Goal: Information Seeking & Learning: Compare options

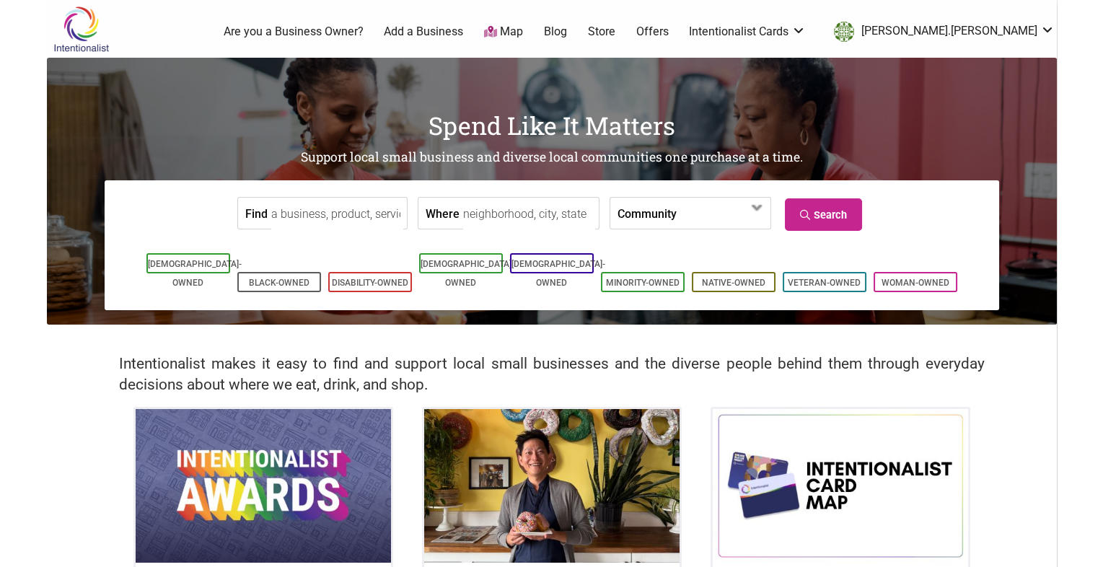
click at [325, 208] on input "Find" at bounding box center [337, 214] width 132 height 32
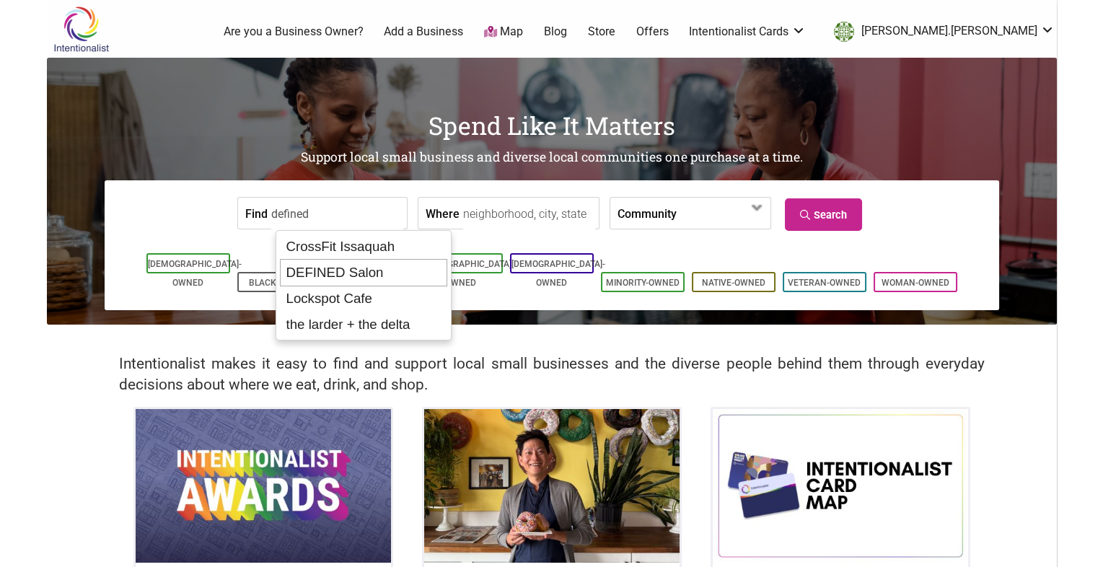
click at [322, 281] on div "DEFINED Salon" at bounding box center [363, 272] width 167 height 27
type input "DEFINED Salon"
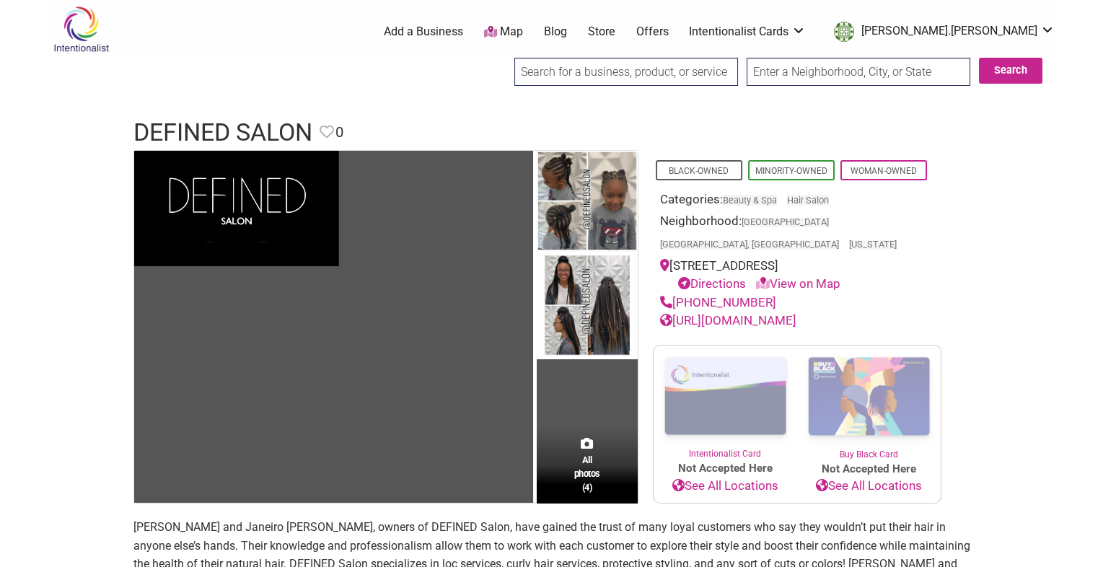
click at [689, 313] on link "[URL][DOMAIN_NAME]" at bounding box center [728, 320] width 136 height 14
click at [552, 78] on input "search" at bounding box center [626, 72] width 224 height 28
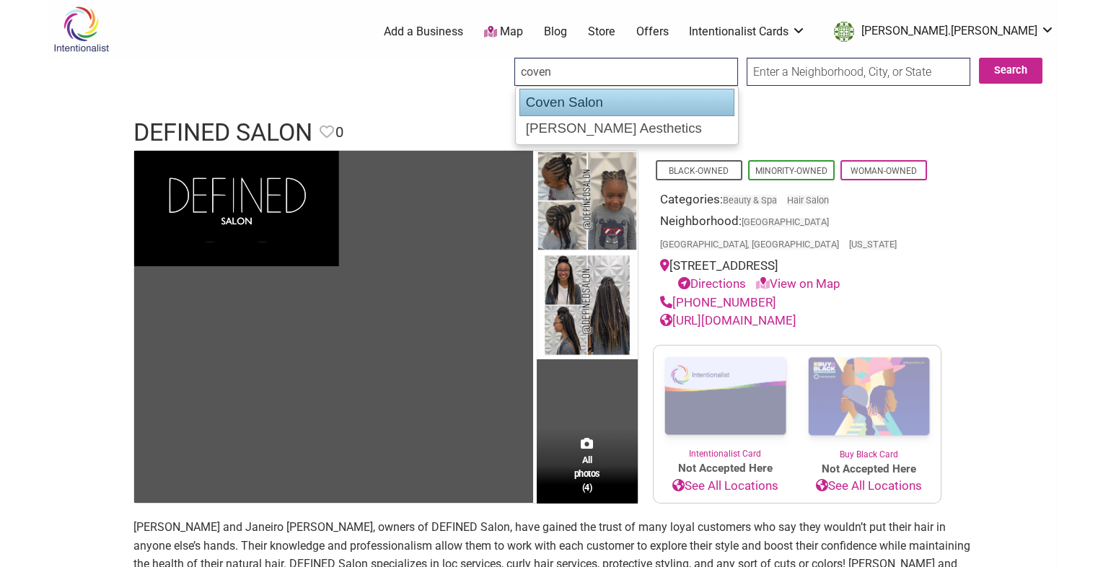
click at [569, 110] on div "Coven Salon" at bounding box center [626, 102] width 215 height 27
type input "Coven Salon"
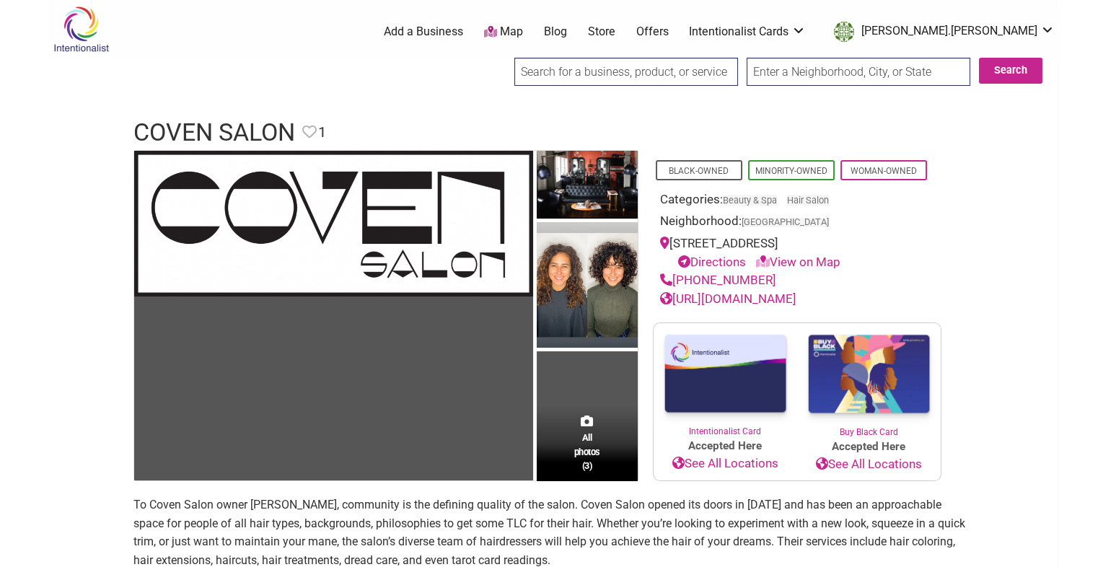
click at [738, 294] on link "http://www.covensalon.com/" at bounding box center [728, 298] width 136 height 14
click at [591, 66] on input "search" at bounding box center [626, 72] width 224 height 28
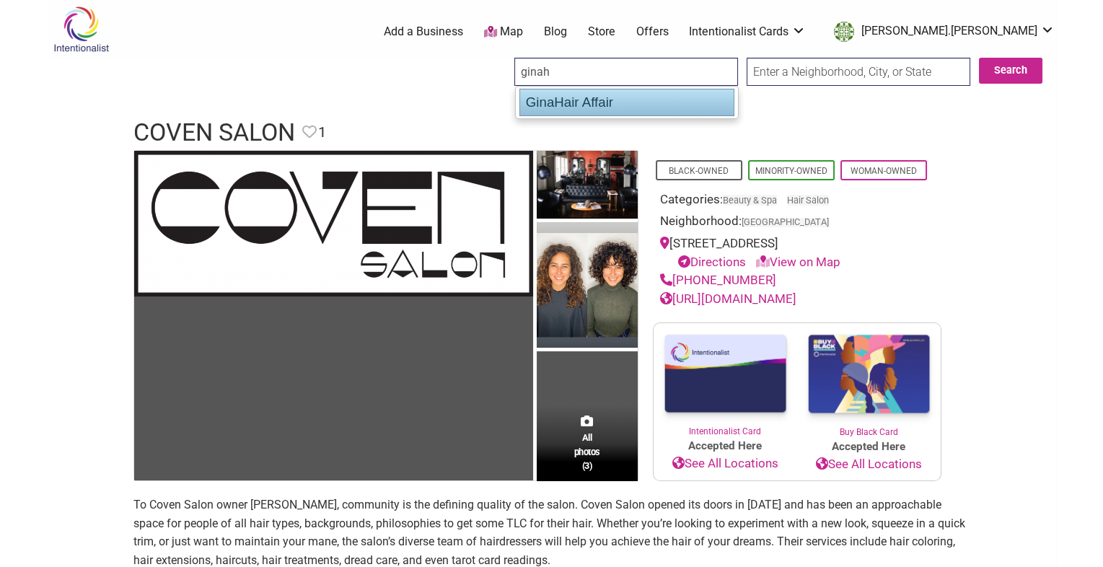
click at [591, 107] on div "GinaHair Affair" at bounding box center [626, 102] width 215 height 27
type input "GinaHair Affair"
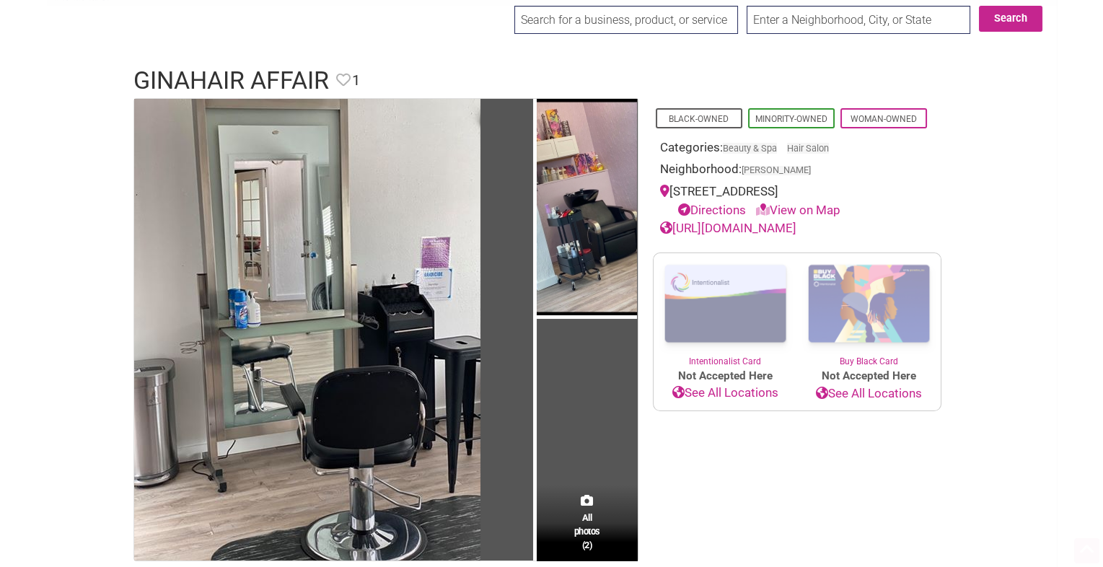
scroll to position [114, 0]
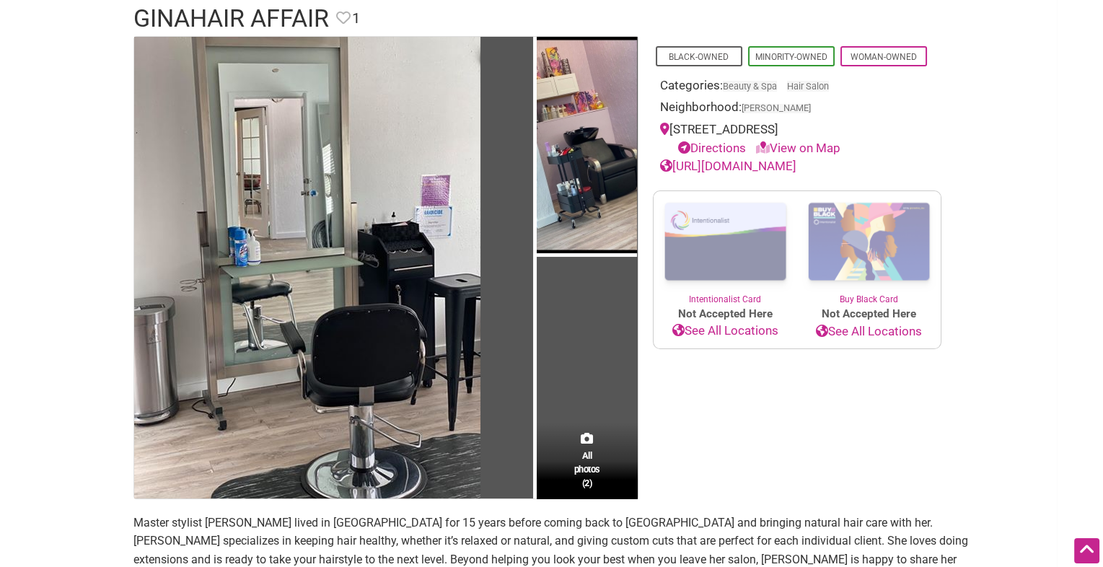
click at [735, 172] on div "https://ginahairaffair.glossgenius.com/" at bounding box center [797, 166] width 274 height 19
click at [733, 166] on link "https://ginahairaffair.glossgenius.com/" at bounding box center [728, 166] width 136 height 14
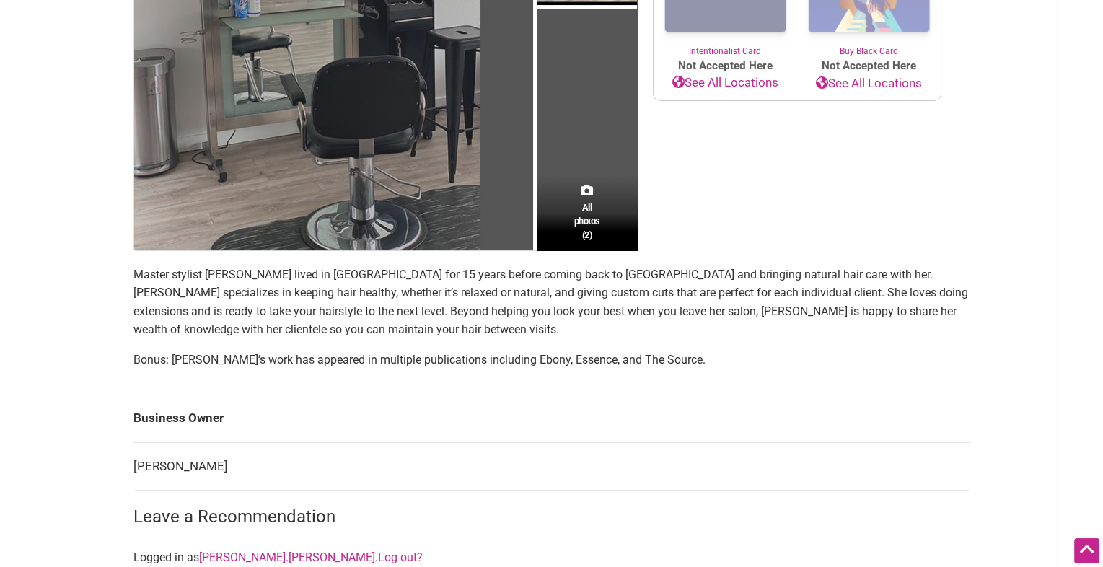
scroll to position [407, 0]
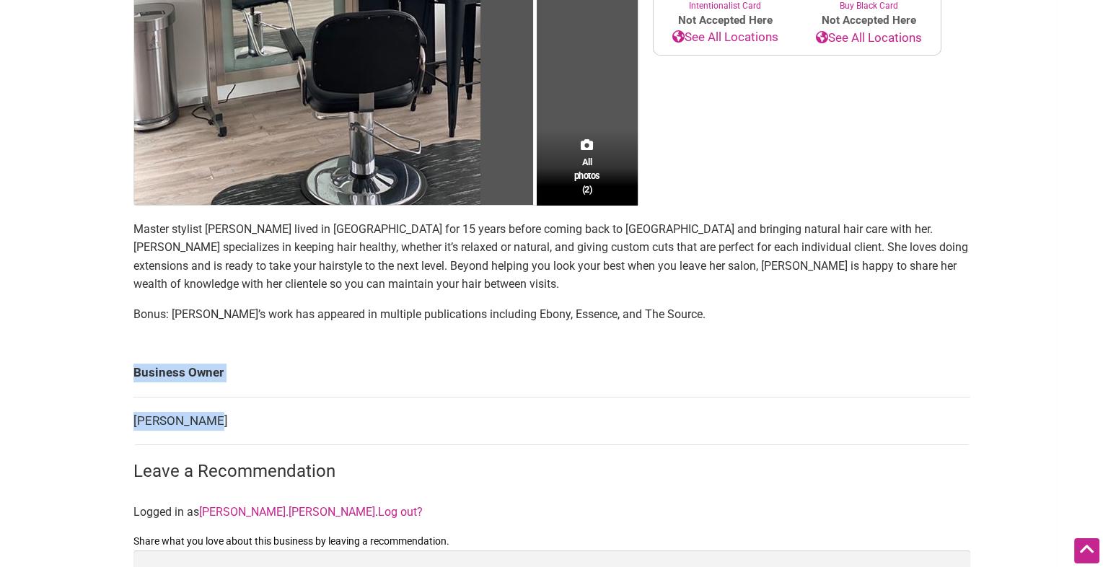
drag, startPoint x: 224, startPoint y: 410, endPoint x: 121, endPoint y: 410, distance: 102.4
click at [121, 410] on div "All photos (2) Black-Owned Minority-Owned Woman-Owned Categories: Beauty & Spa …" at bounding box center [551, 250] width 865 height 1014
click at [284, 415] on td "Gina Vaughns" at bounding box center [551, 421] width 836 height 48
drag, startPoint x: 258, startPoint y: 418, endPoint x: 135, endPoint y: 415, distance: 123.3
click at [135, 415] on td "Gina Vaughns" at bounding box center [551, 421] width 836 height 48
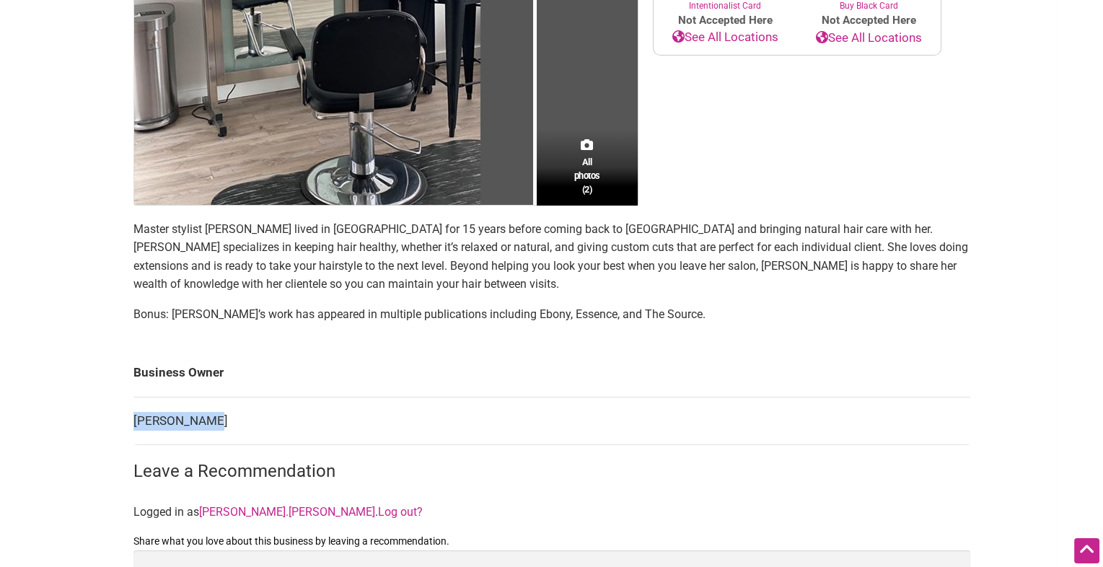
copy td "Gina Vaughns"
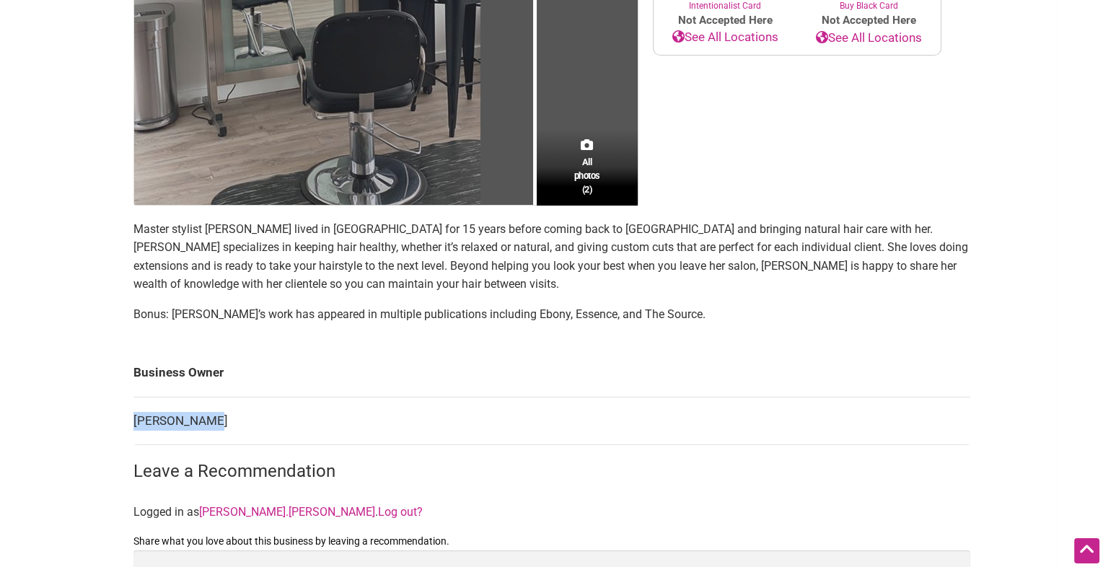
scroll to position [0, 0]
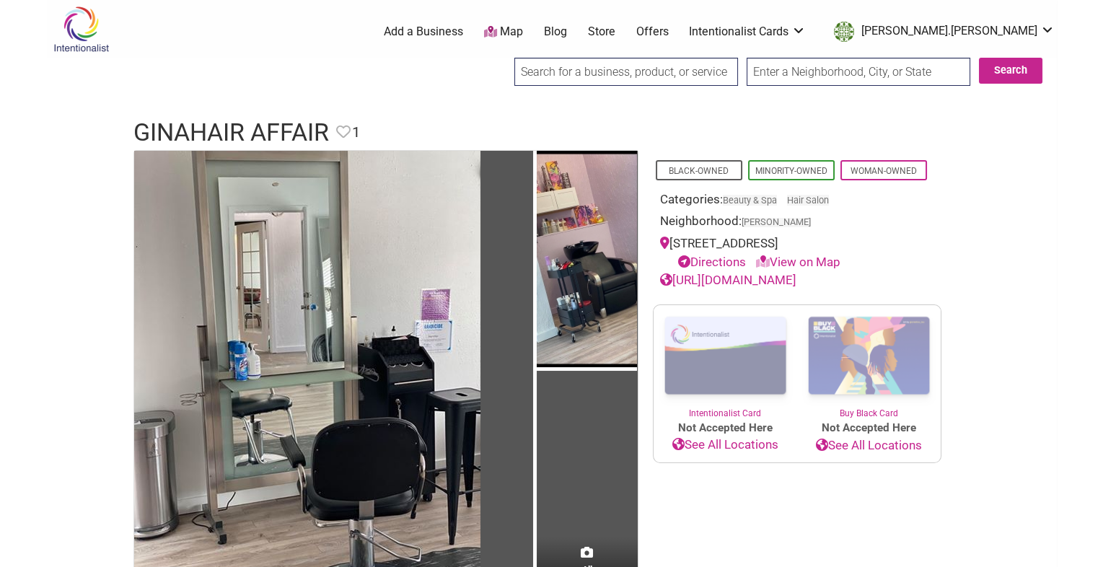
click at [557, 76] on input "search" at bounding box center [626, 72] width 224 height 28
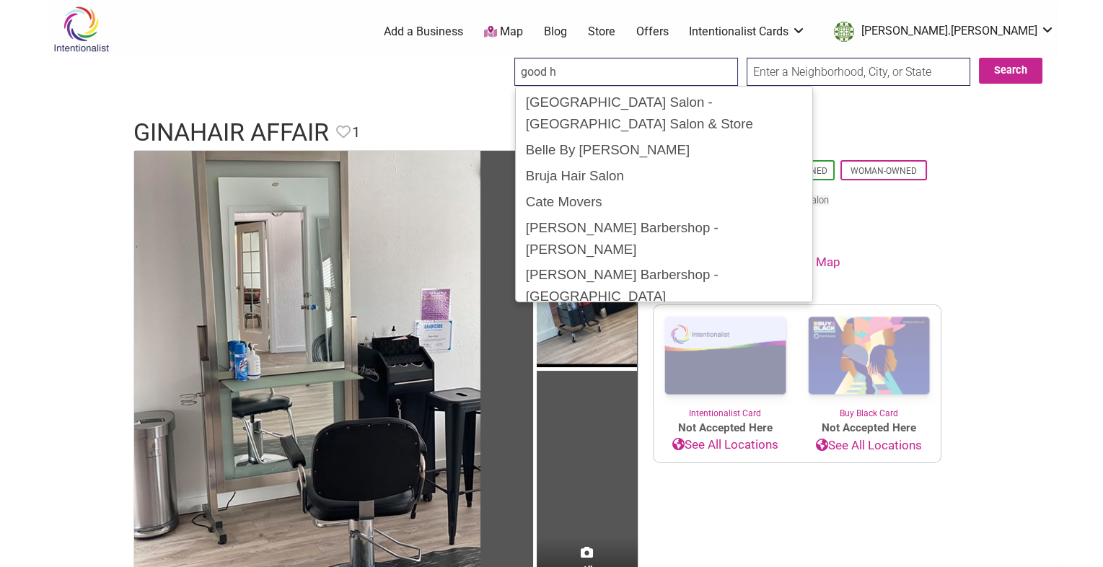
click at [570, 309] on div "Good Hair Salon" at bounding box center [663, 322] width 289 height 27
type input "Good Hair Salon"
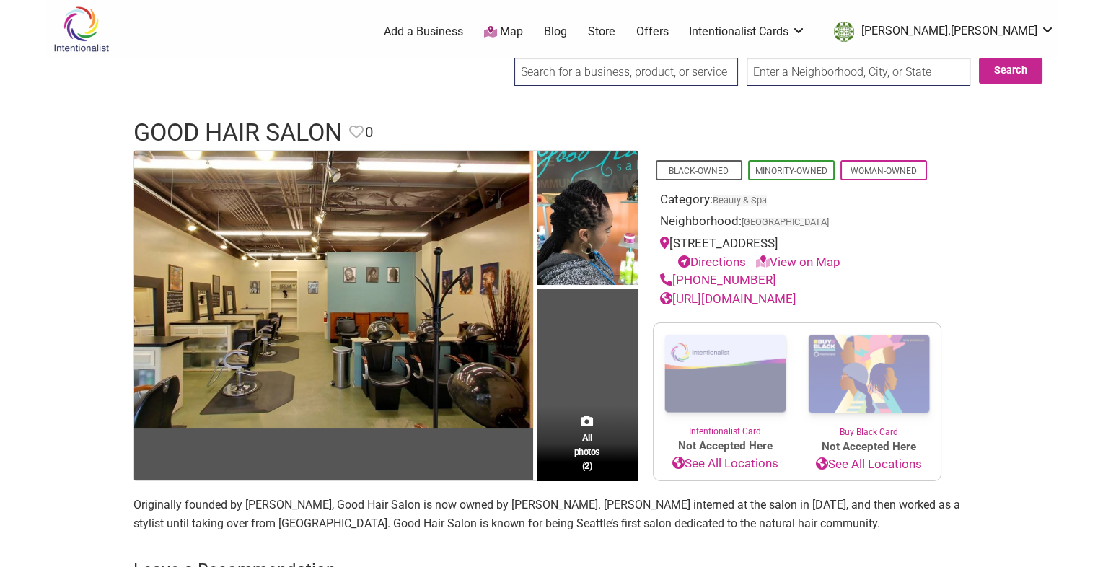
click at [748, 299] on link "[URL][DOMAIN_NAME]" at bounding box center [728, 298] width 136 height 14
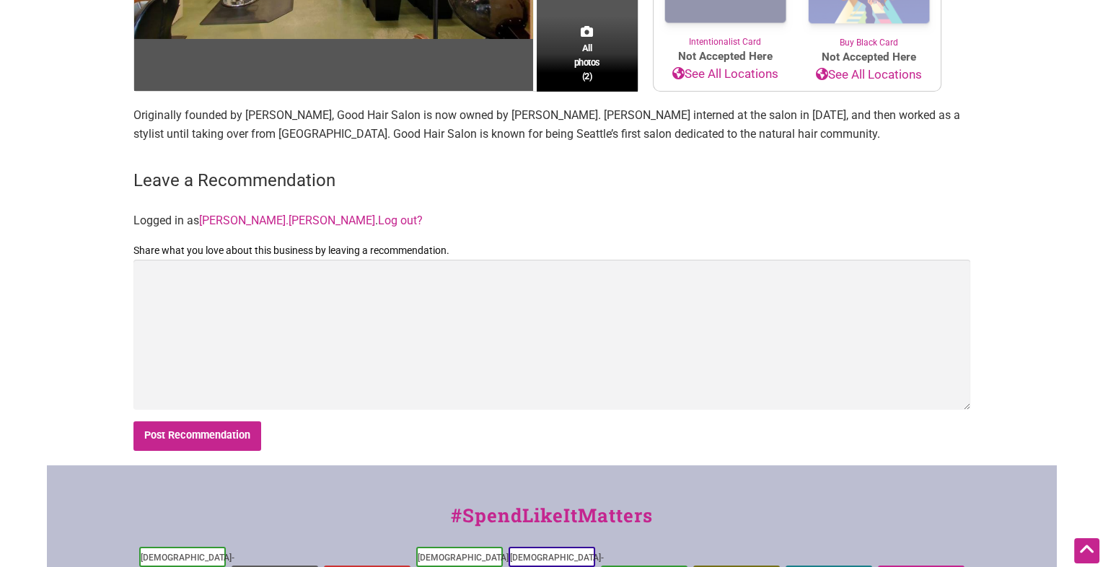
scroll to position [382, 0]
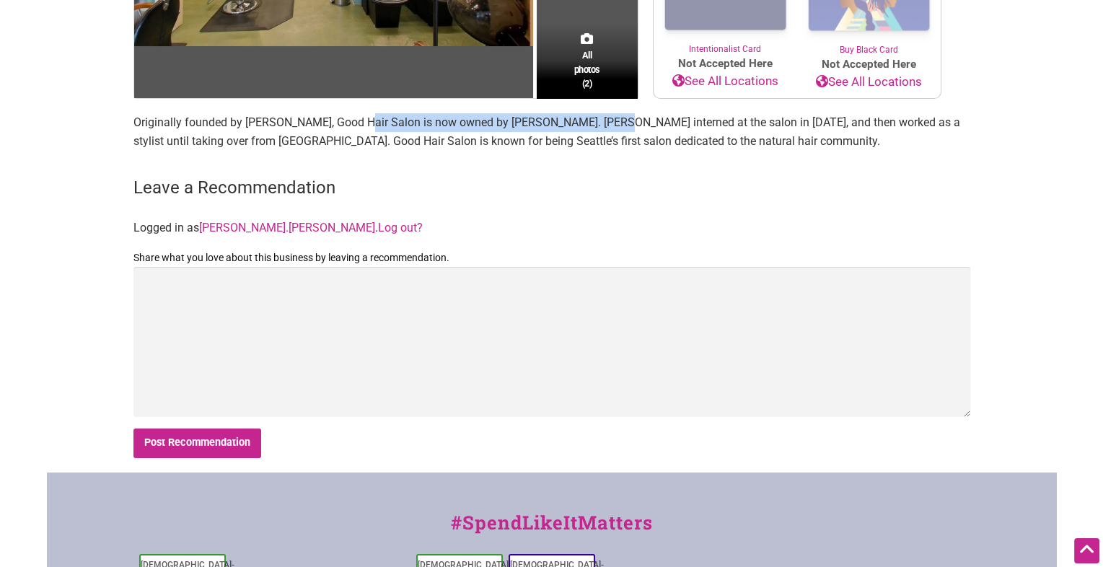
drag, startPoint x: 364, startPoint y: 120, endPoint x: 606, endPoint y: 117, distance: 242.3
click at [606, 117] on p "Originally founded by Danyale Thomas Ross, Good Hair Salon is now owned by Mich…" at bounding box center [551, 131] width 836 height 37
copy p "Good Hair Salon is now owned by Michelle Clark"
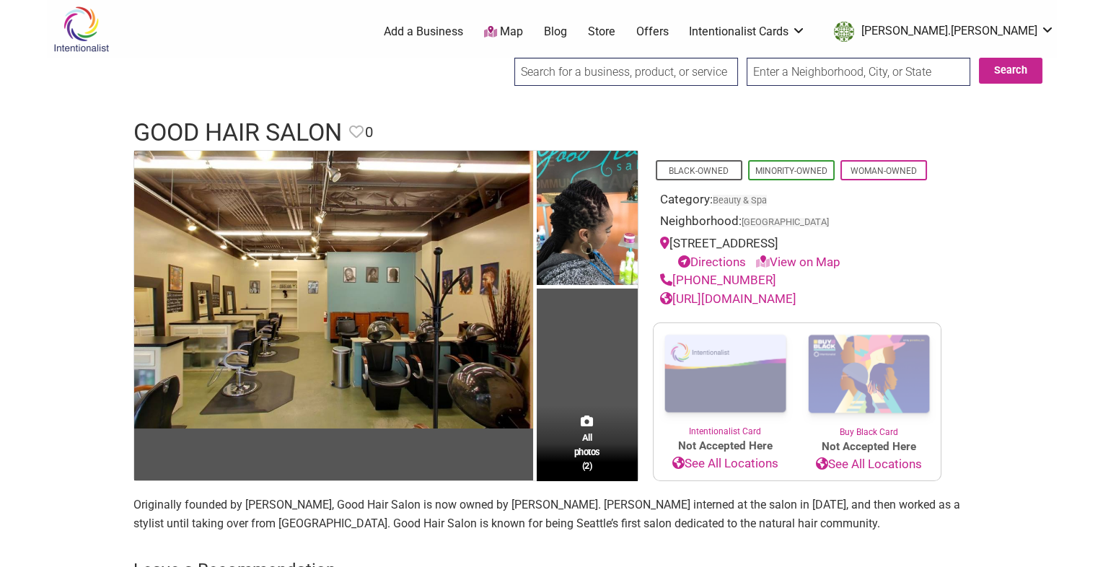
click at [540, 67] on input "search" at bounding box center [626, 72] width 224 height 28
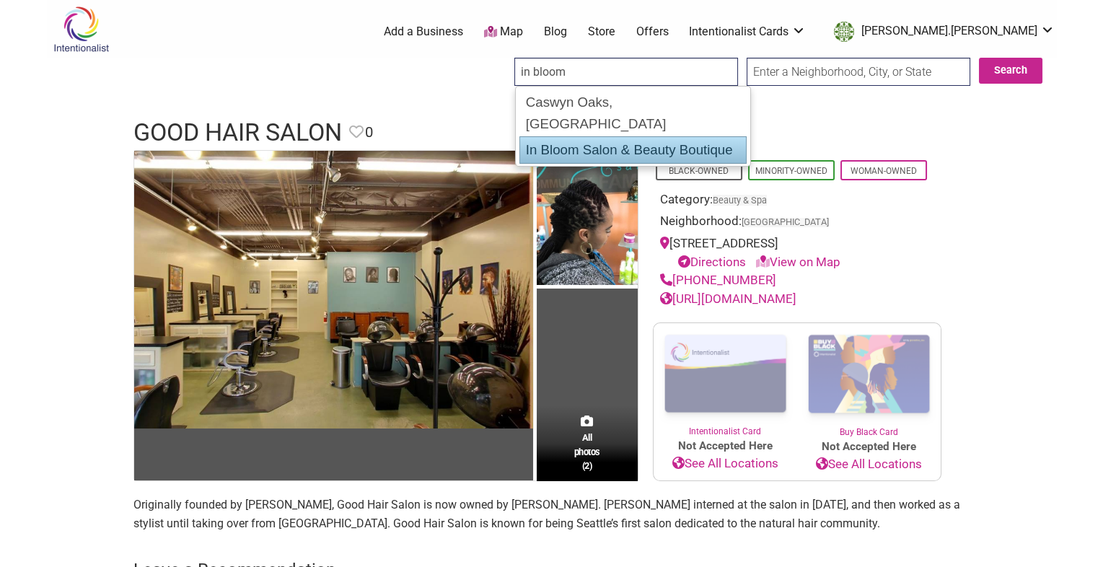
click at [566, 136] on div "In Bloom Salon & Beauty Boutique" at bounding box center [632, 149] width 227 height 27
type input "In Bloom Salon & Beauty Boutique"
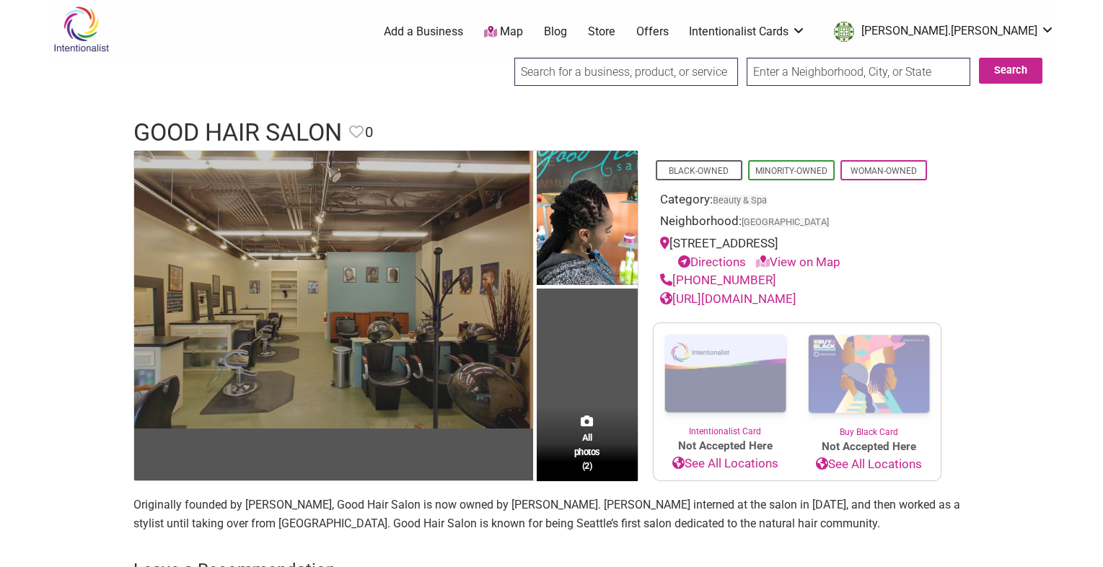
click at [418, 352] on img at bounding box center [333, 290] width 399 height 278
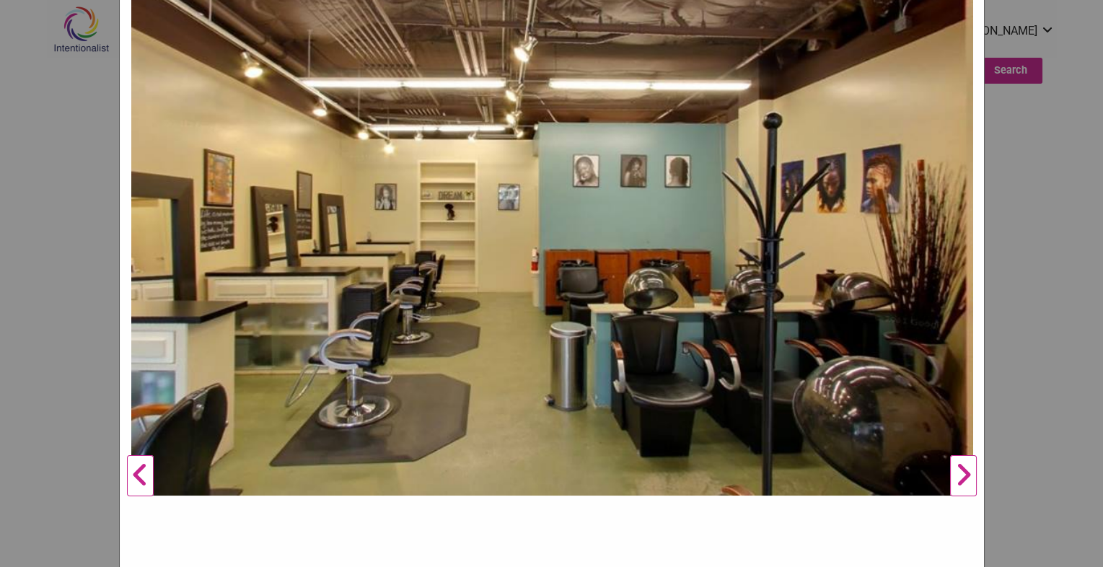
scroll to position [286, 0]
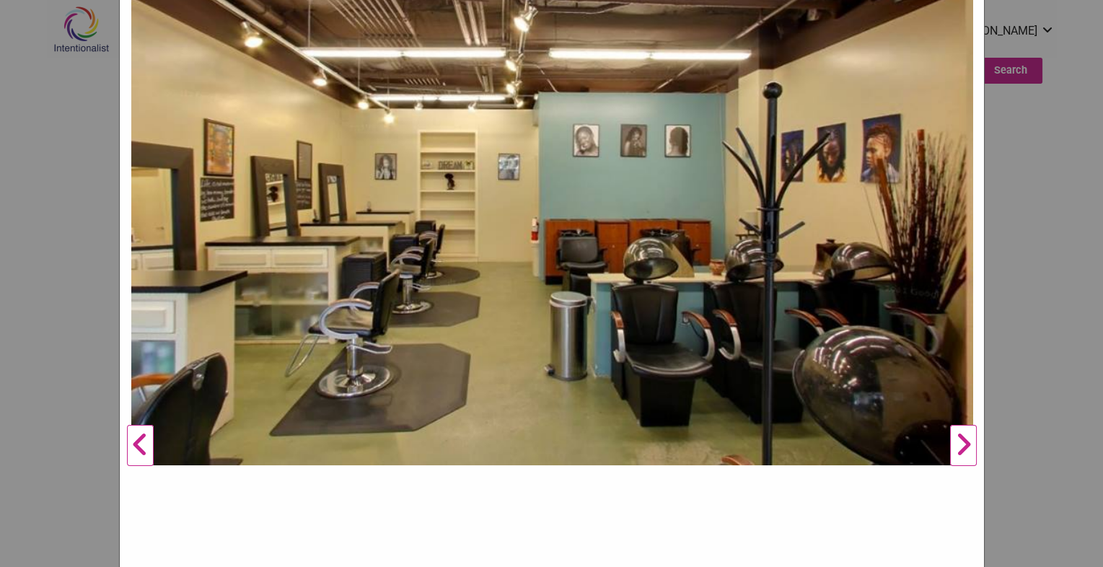
click at [956, 436] on button "Next" at bounding box center [963, 446] width 40 height 1134
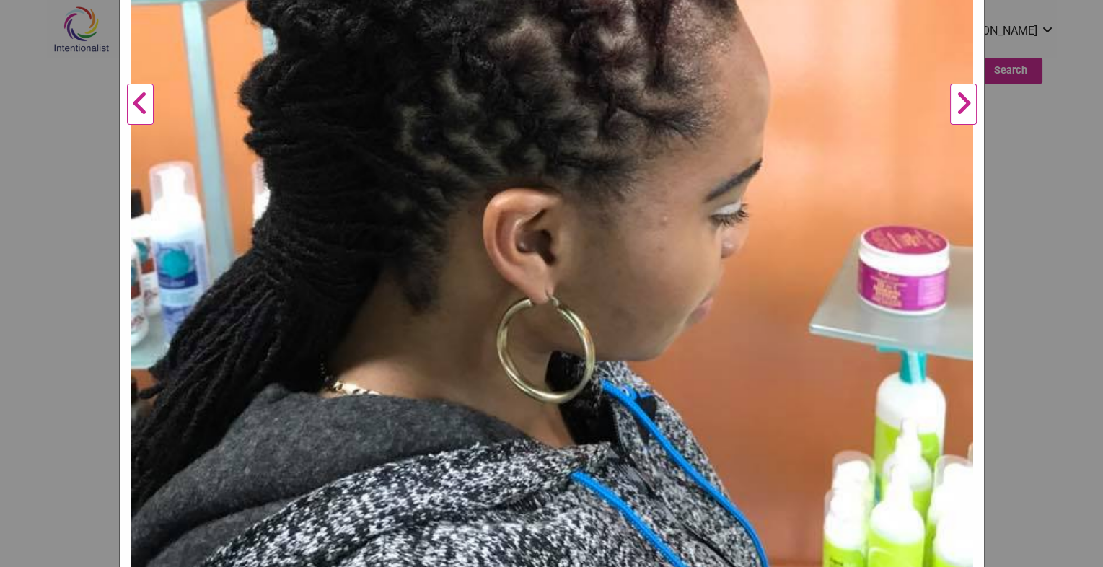
scroll to position [638, 0]
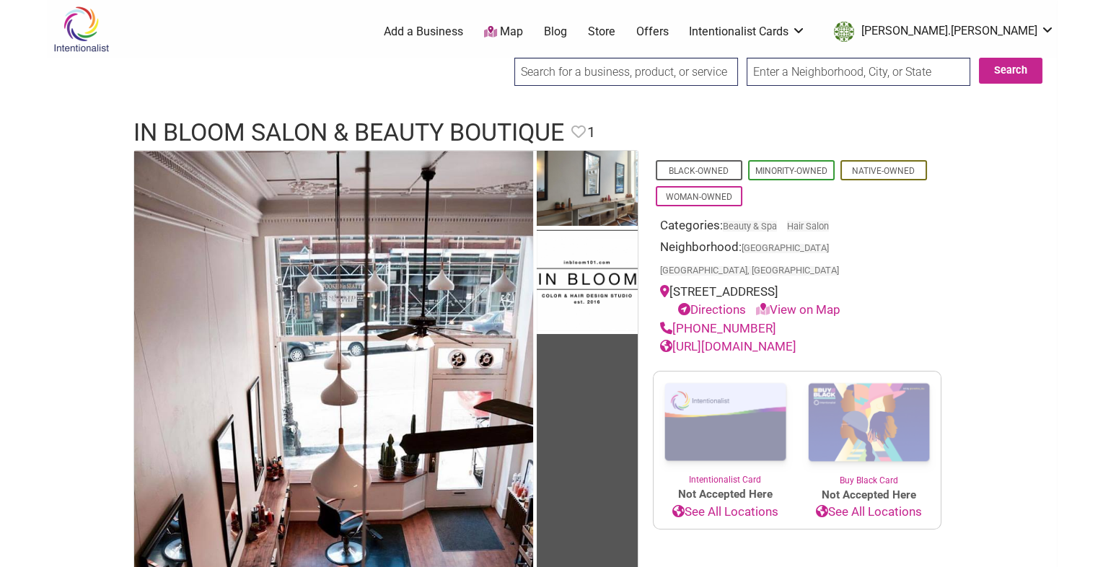
click at [717, 339] on link "http://www.inbloom101.com/" at bounding box center [728, 346] width 136 height 14
click at [612, 76] on input "search" at bounding box center [626, 72] width 224 height 28
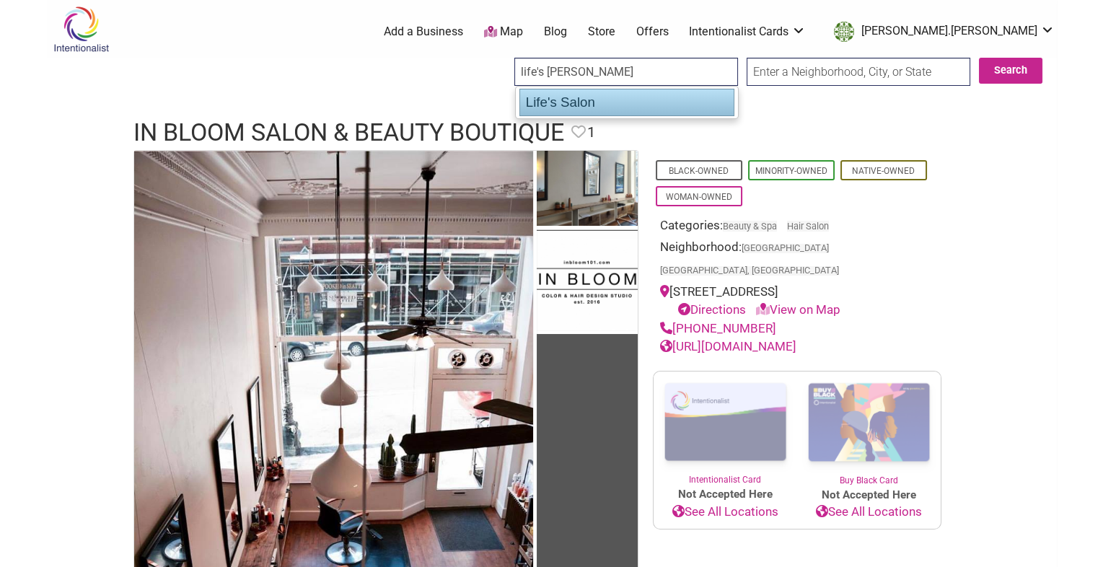
click at [567, 100] on div "Life's Salon" at bounding box center [626, 102] width 215 height 27
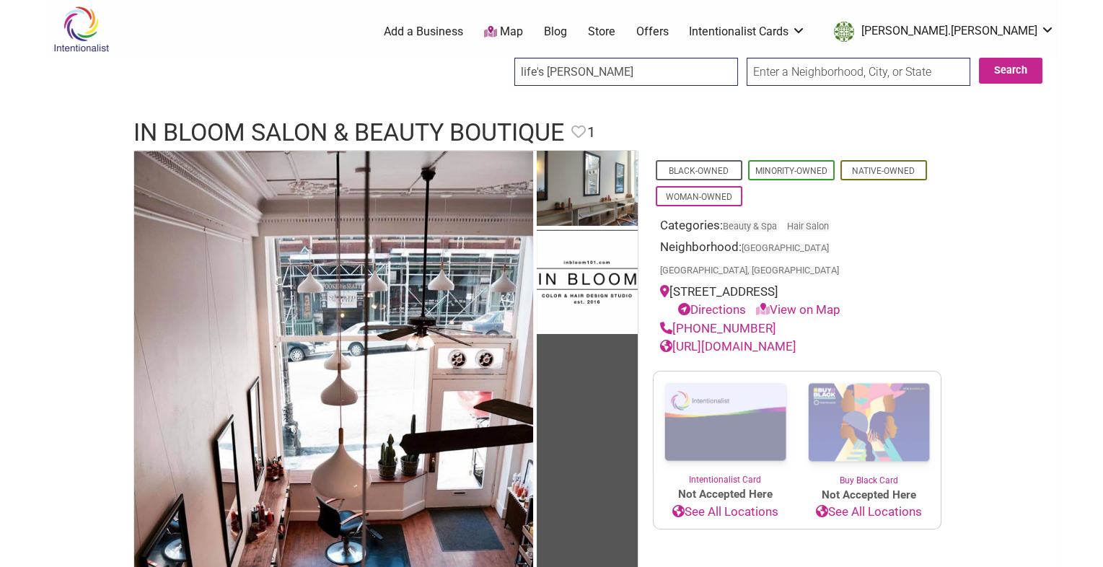
type input "Life's Salon"
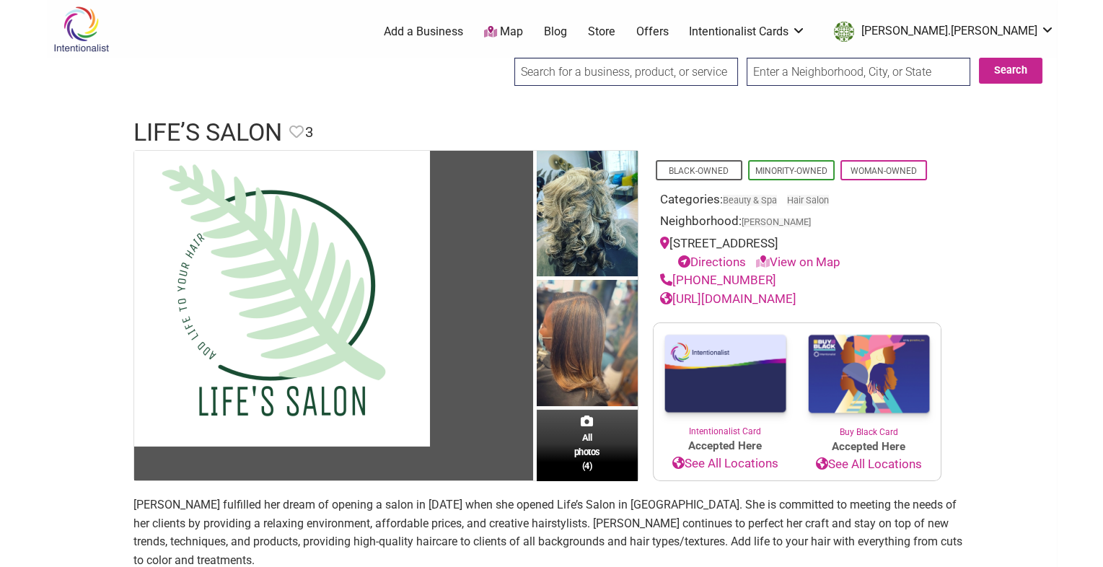
click at [777, 297] on link "[URL][DOMAIN_NAME]" at bounding box center [728, 298] width 136 height 14
click at [549, 71] on input "search" at bounding box center [626, 72] width 224 height 28
type input "b"
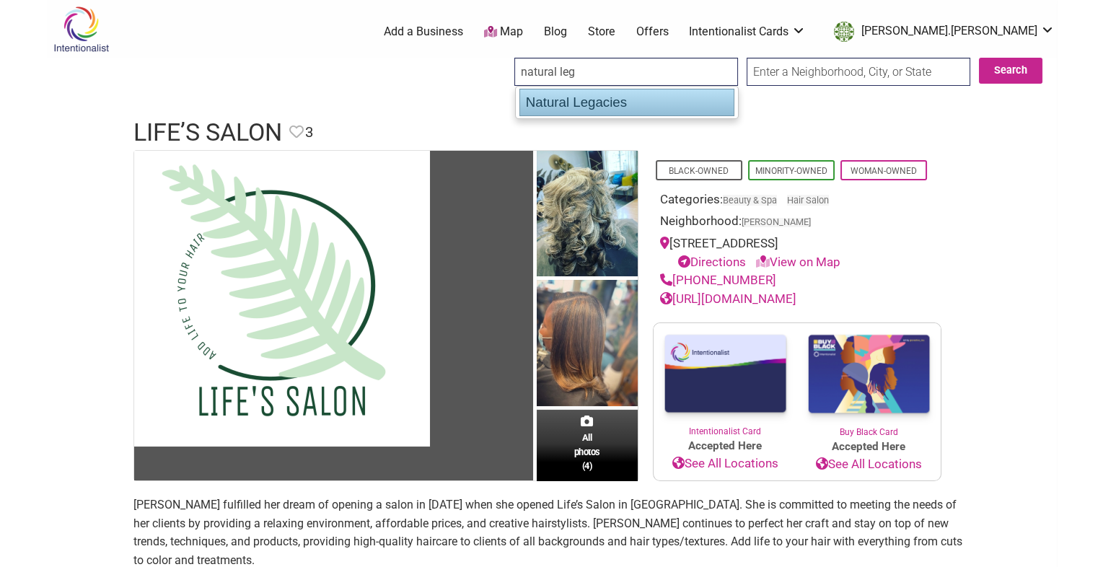
click at [567, 104] on div "Natural Legacies" at bounding box center [626, 102] width 215 height 27
type input "Natural Legacies"
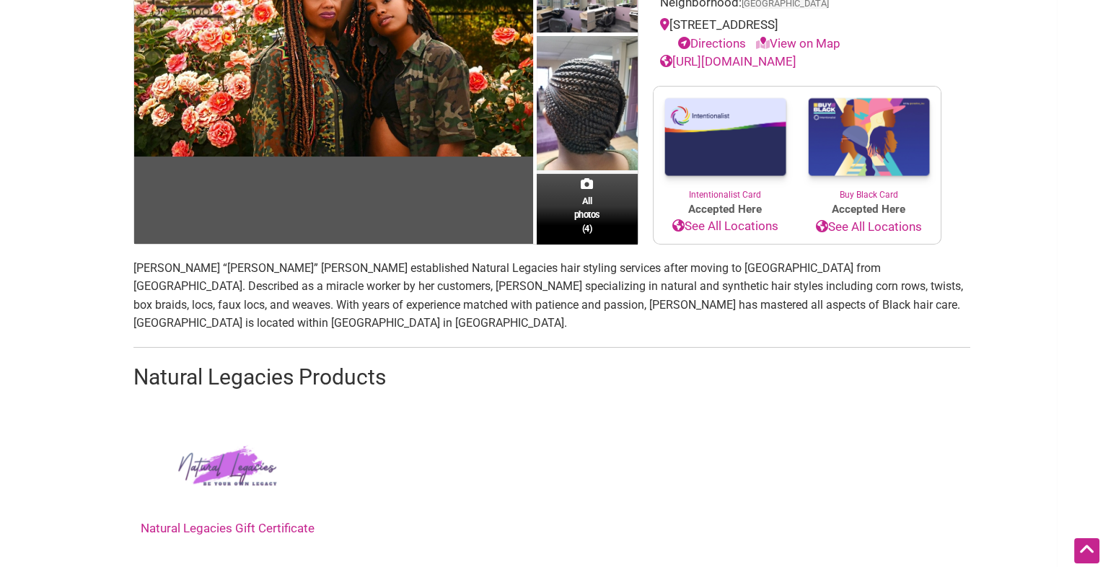
scroll to position [184, 0]
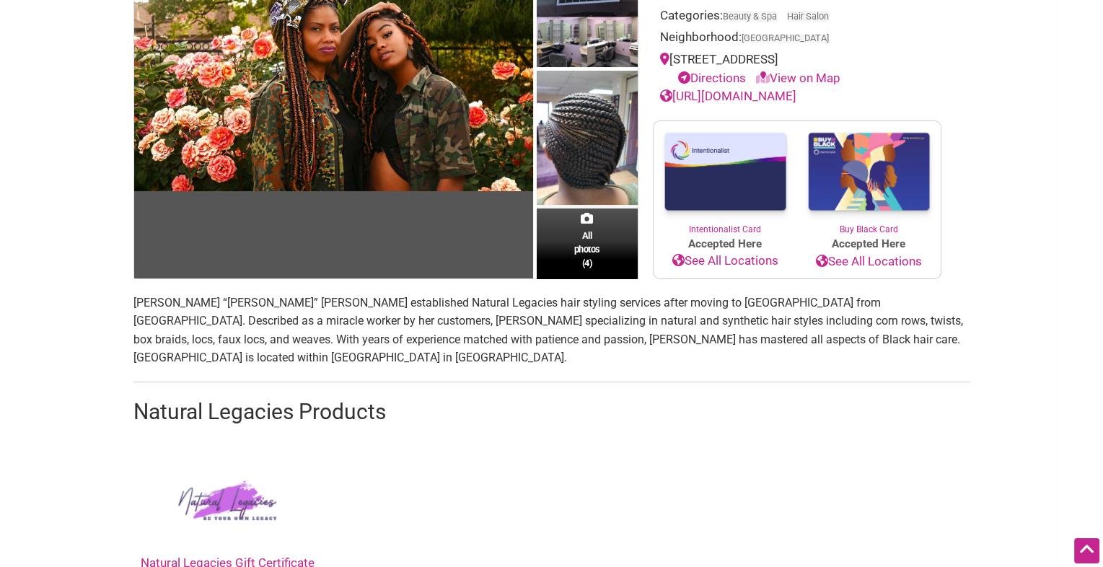
click at [743, 96] on link "https://michellemimilee.glossgenius.com/" at bounding box center [728, 96] width 136 height 14
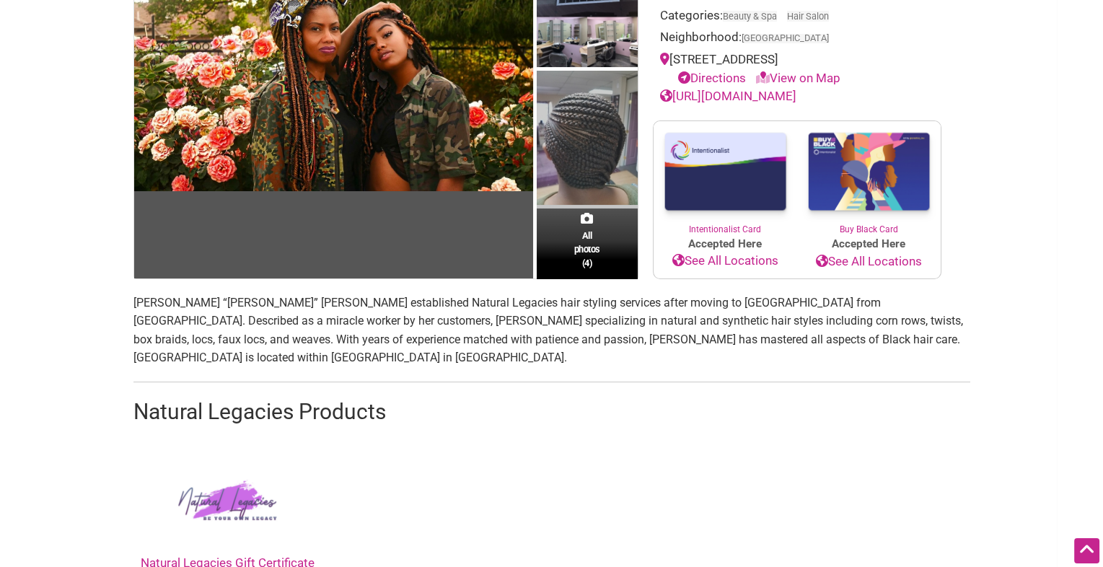
scroll to position [0, 0]
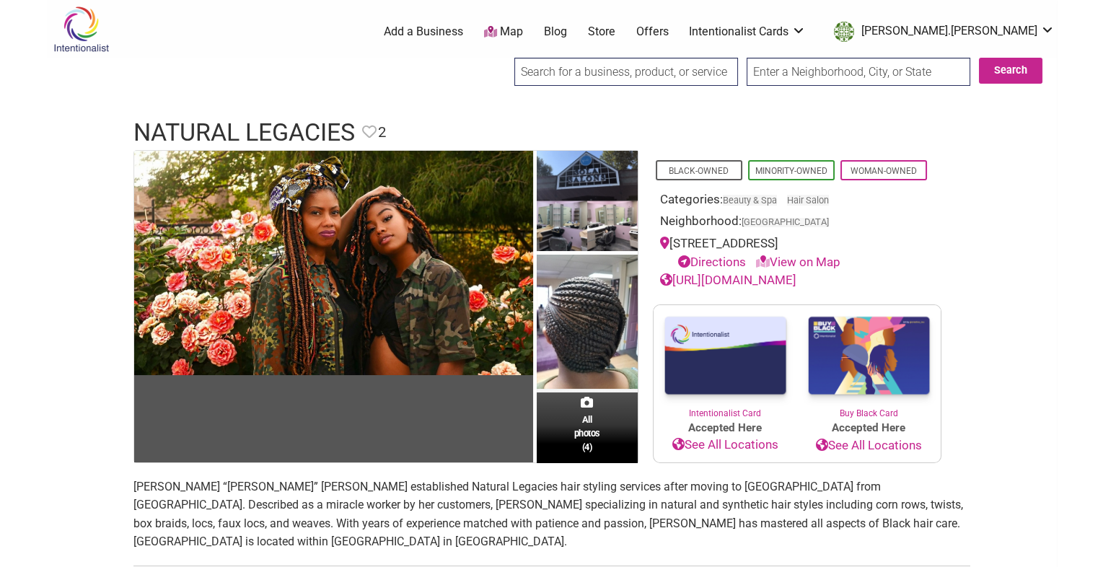
click at [552, 71] on input "search" at bounding box center [626, 72] width 224 height 28
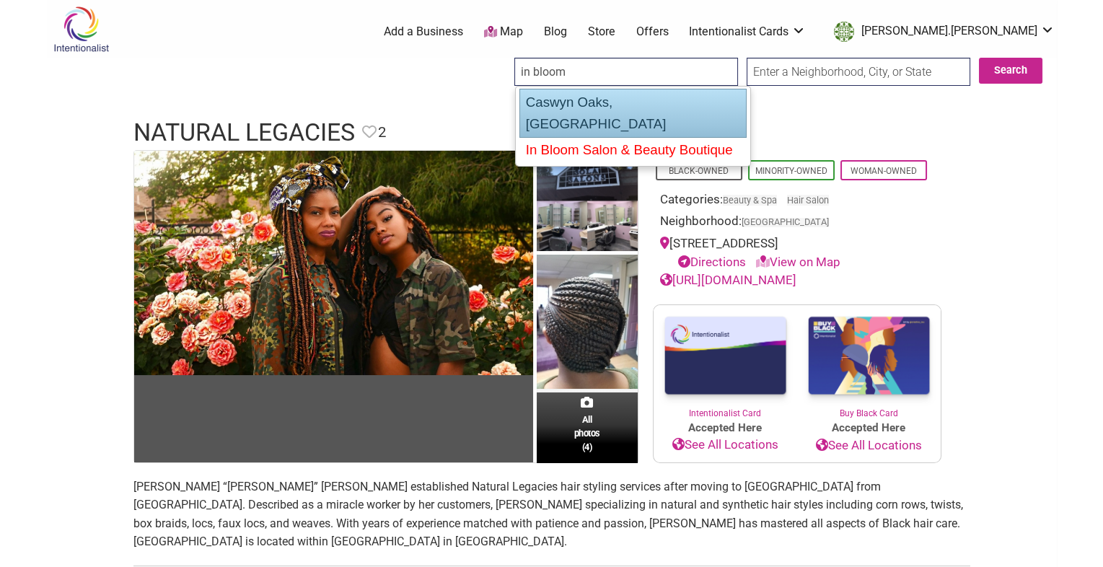
click at [571, 137] on div "In Bloom Salon & Beauty Boutique" at bounding box center [633, 150] width 226 height 26
type input "In Bloom Salon & Beauty Boutique"
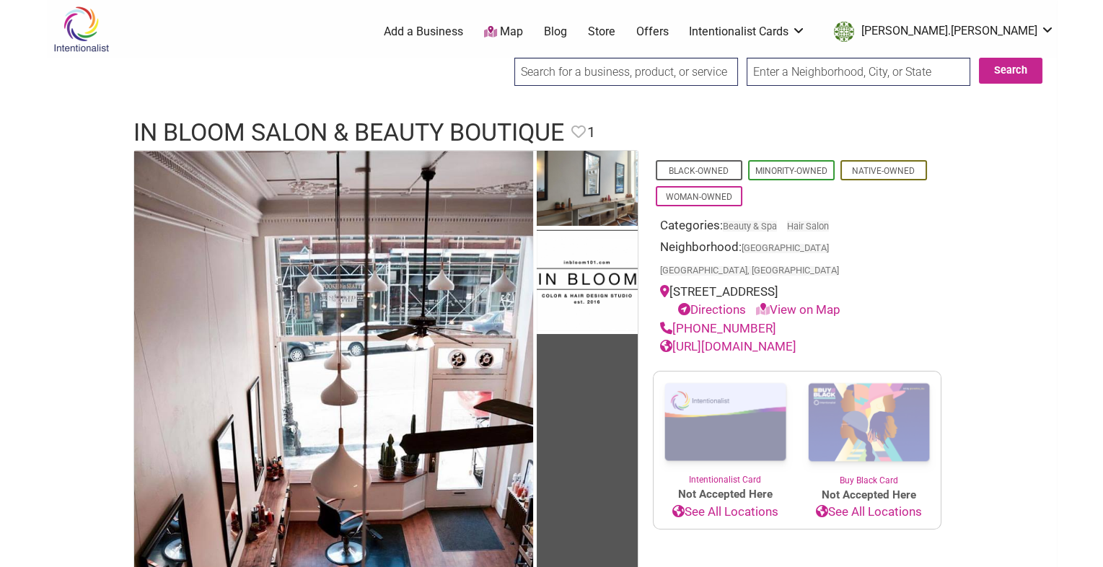
click at [738, 339] on link "http://www.inbloom101.com/" at bounding box center [728, 346] width 136 height 14
click at [546, 77] on input "search" at bounding box center [626, 72] width 224 height 28
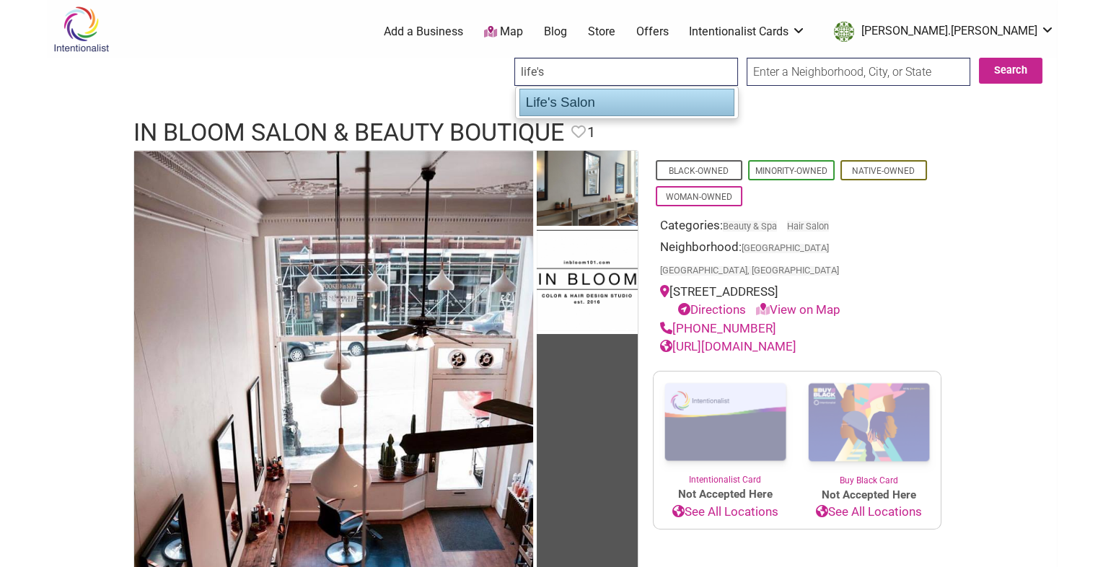
click at [547, 105] on div "Life's Salon" at bounding box center [626, 102] width 215 height 27
type input "Life's Salon"
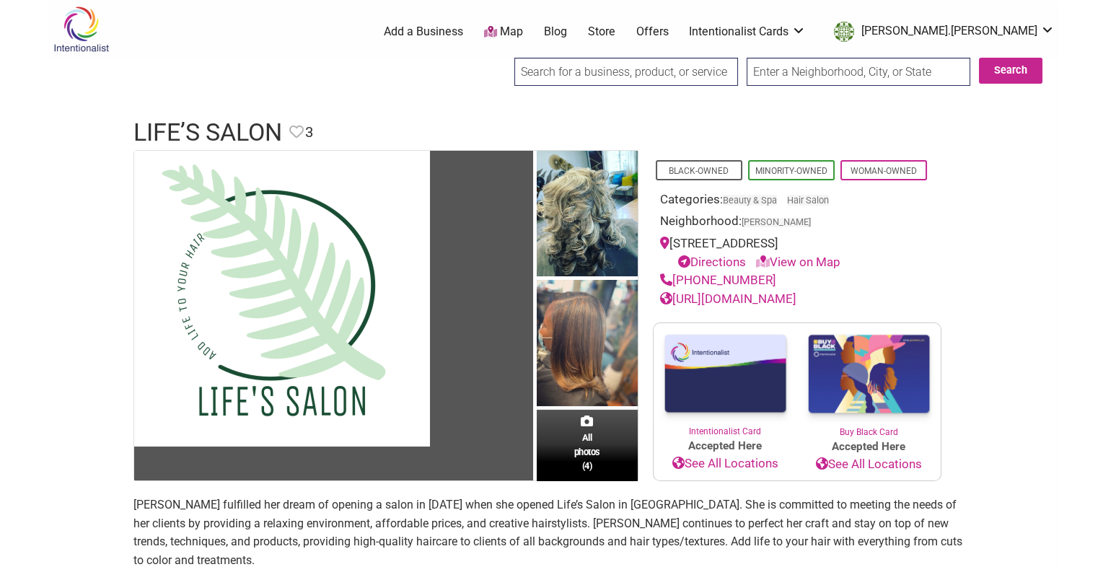
click at [753, 294] on link "[URL][DOMAIN_NAME]" at bounding box center [728, 298] width 136 height 14
click at [561, 63] on input "search" at bounding box center [626, 72] width 224 height 28
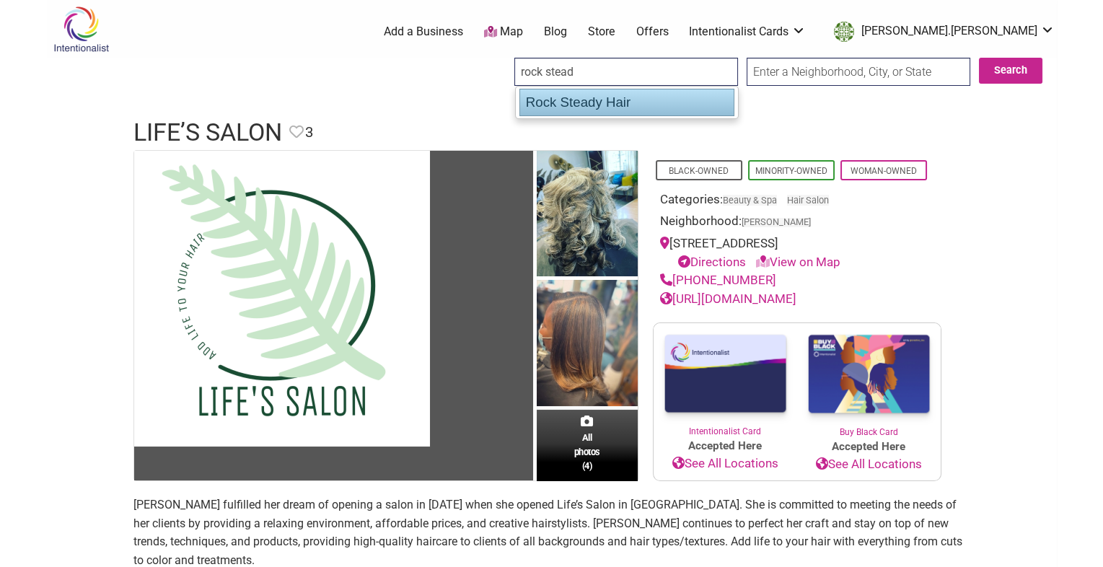
click at [556, 100] on div "Rock Steady Hair" at bounding box center [626, 102] width 215 height 27
type input "Rock Steady Hair"
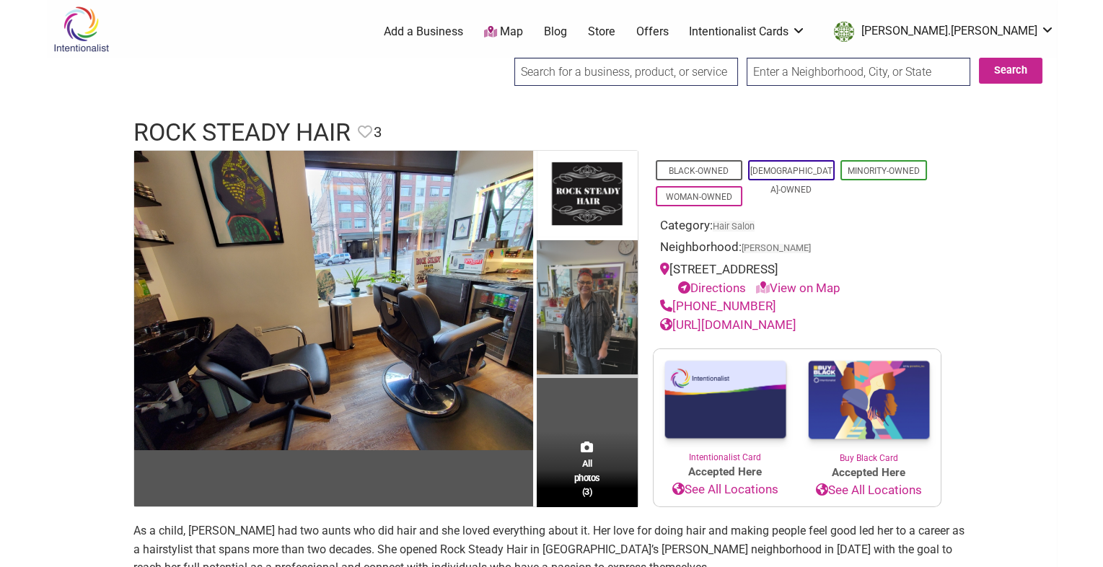
click at [615, 305] on img at bounding box center [587, 309] width 101 height 138
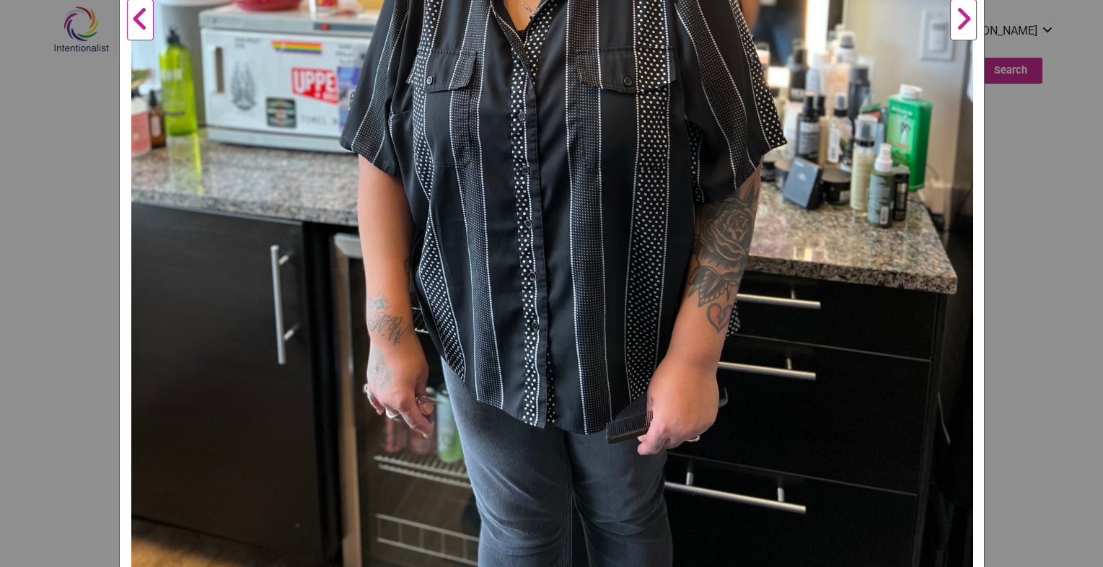
scroll to position [715, 0]
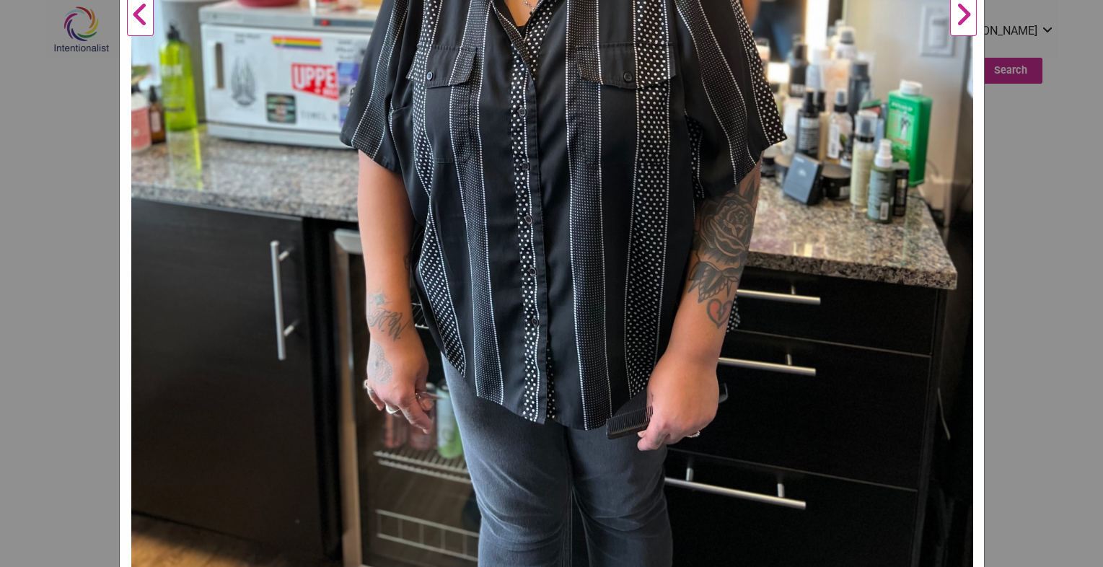
click at [1024, 389] on div "Rock Steady Hair Previous Next 1 2 3 ×" at bounding box center [551, 283] width 1103 height 567
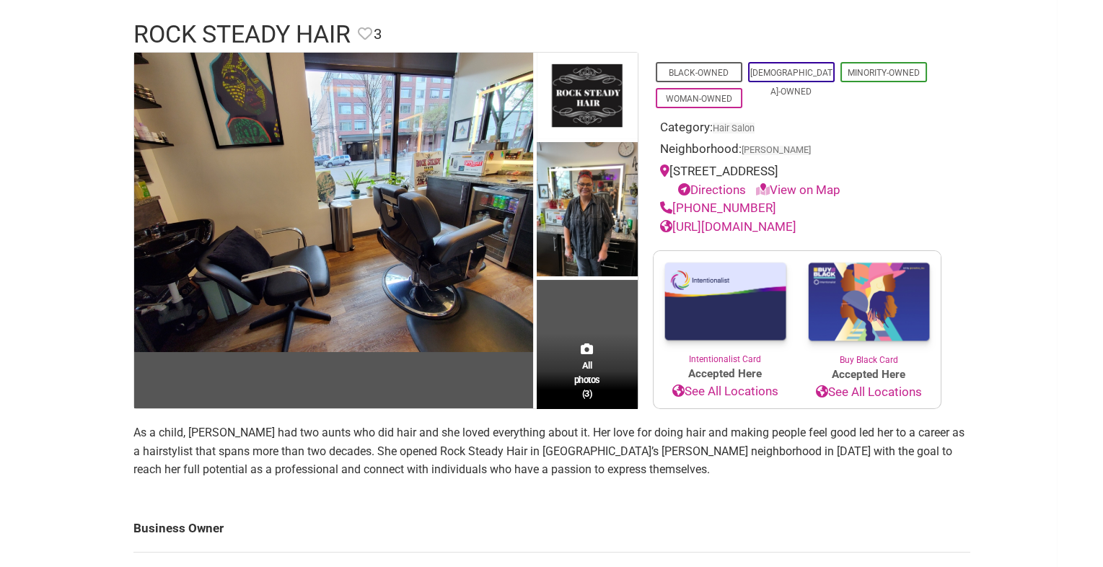
scroll to position [147, 0]
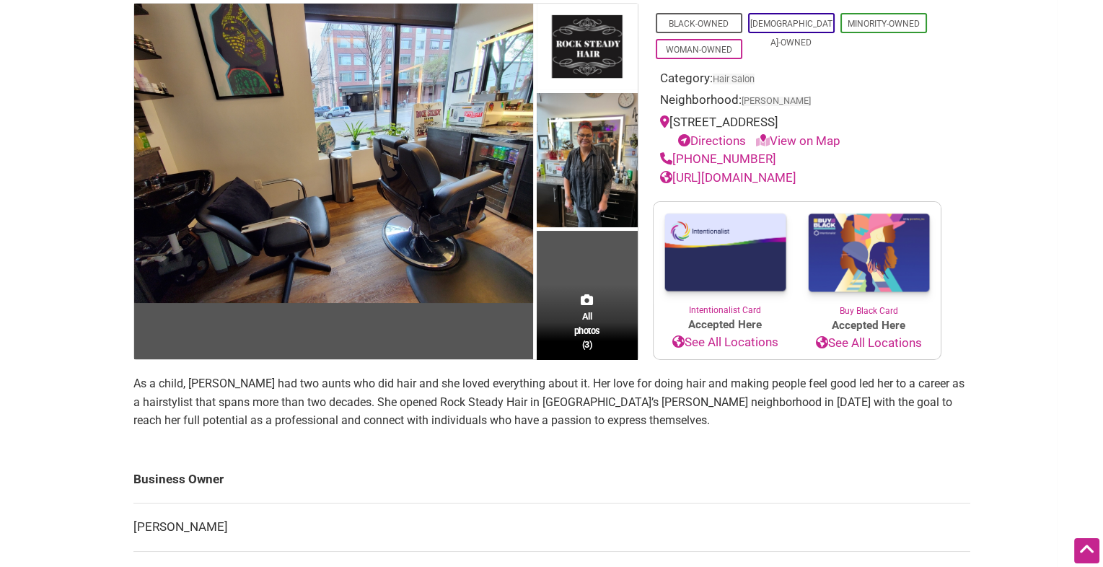
click at [760, 176] on link "https://www.rocksteadyhair.com/" at bounding box center [728, 177] width 136 height 14
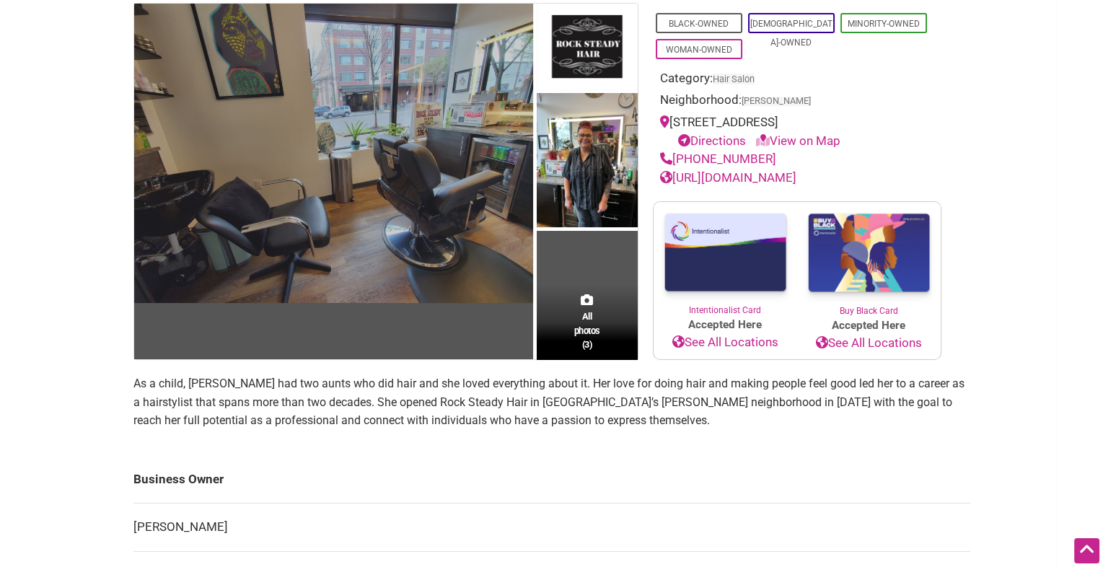
scroll to position [0, 0]
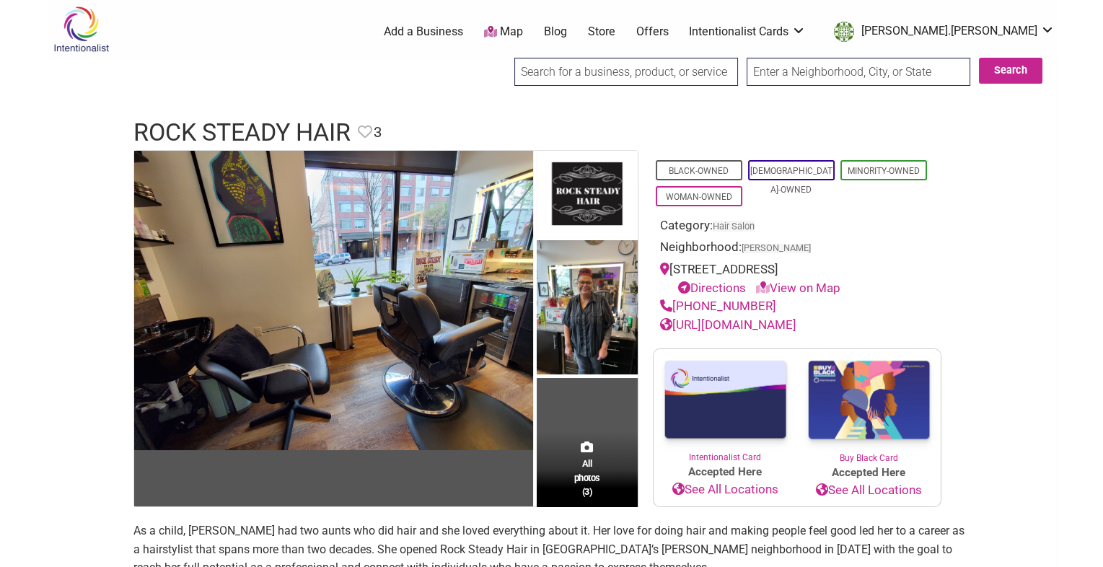
click at [573, 75] on input "search" at bounding box center [626, 72] width 224 height 28
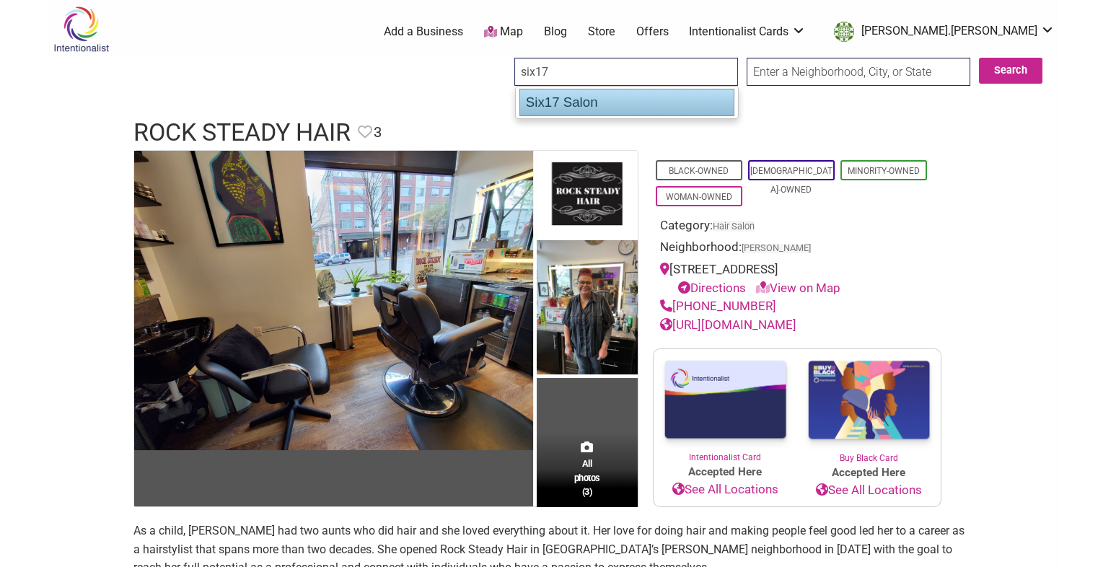
click at [588, 107] on div "Six17 Salon" at bounding box center [626, 102] width 215 height 27
type input "Six17 Salon"
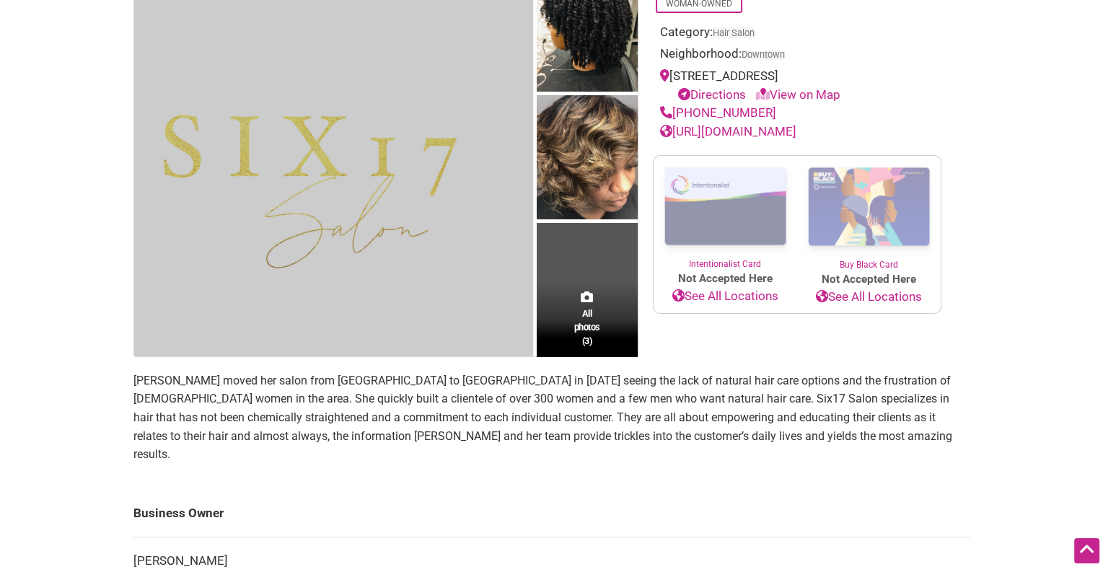
scroll to position [101, 0]
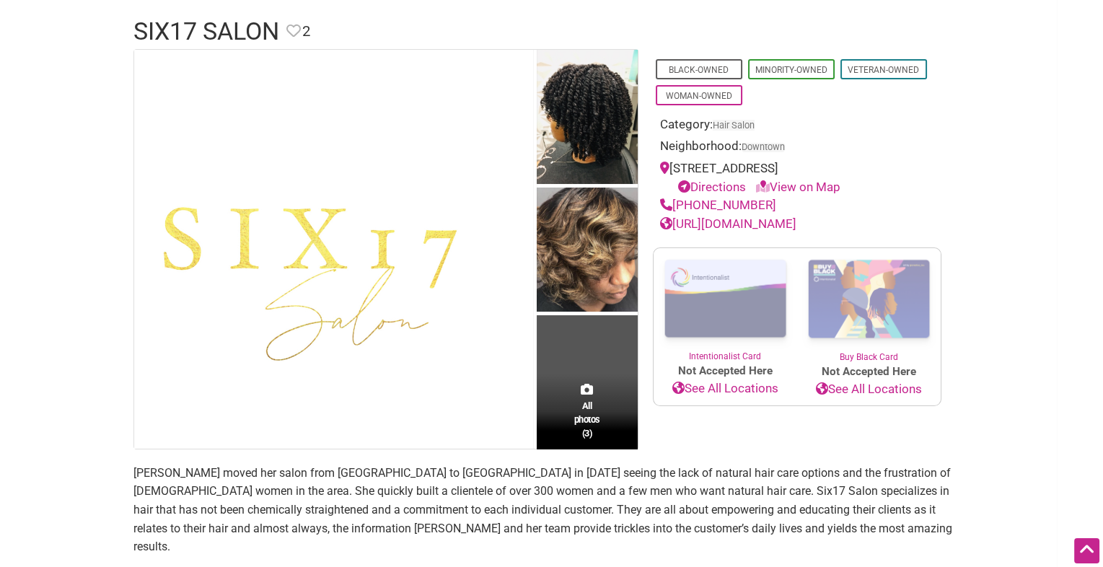
click at [720, 220] on link "[URL][DOMAIN_NAME]" at bounding box center [728, 223] width 136 height 14
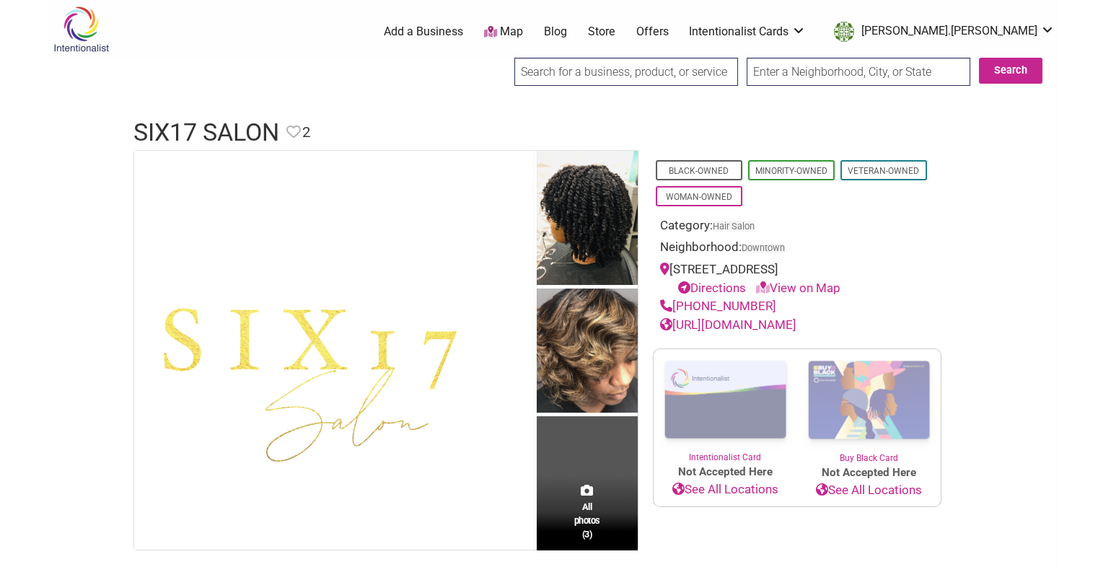
click at [543, 71] on input "search" at bounding box center [626, 72] width 224 height 28
click at [558, 109] on div "Stone Atelier" at bounding box center [626, 102] width 213 height 26
type input "Stone Atelier"
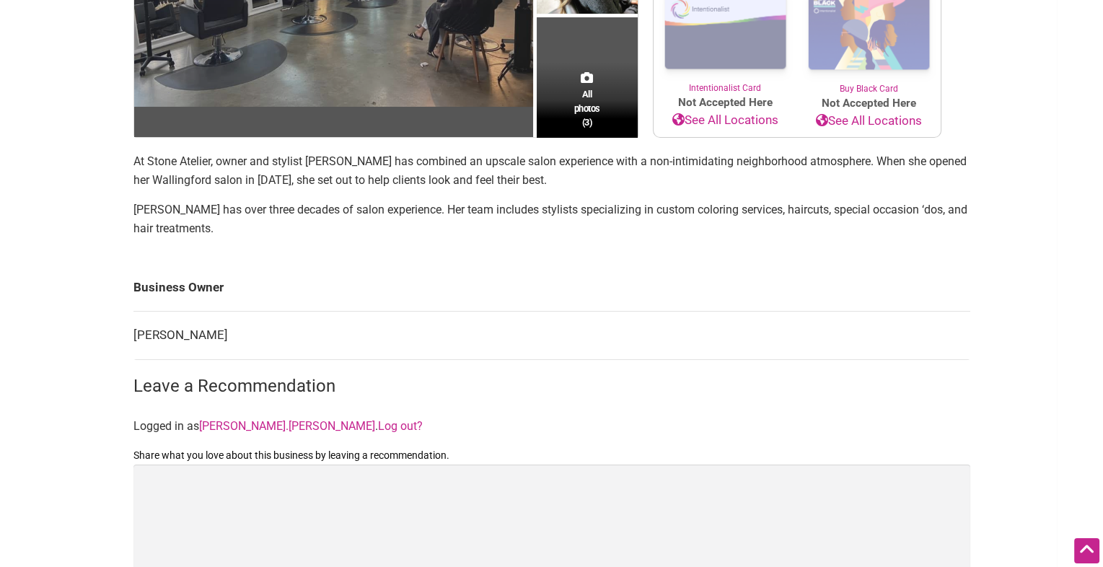
scroll to position [171, 0]
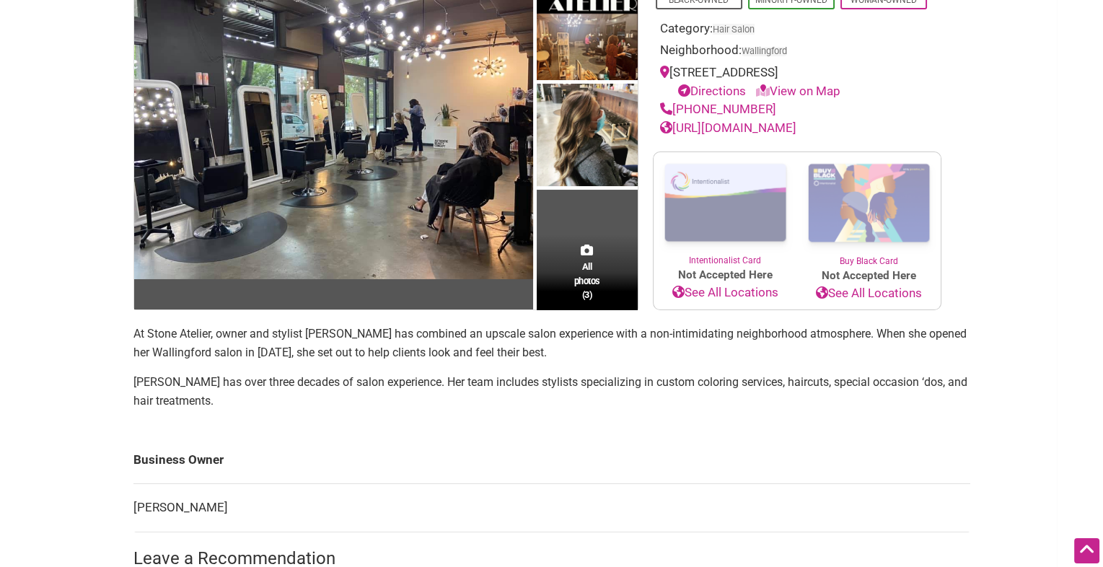
click at [792, 124] on link "https://www.stoneatelier.net/" at bounding box center [728, 127] width 136 height 14
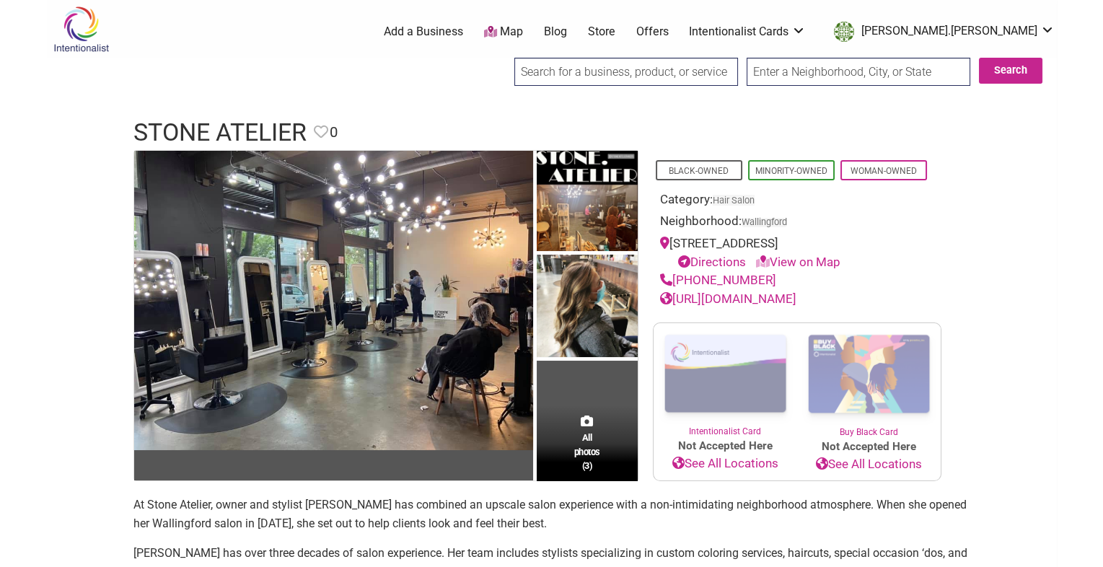
click at [557, 84] on input "search" at bounding box center [626, 72] width 224 height 28
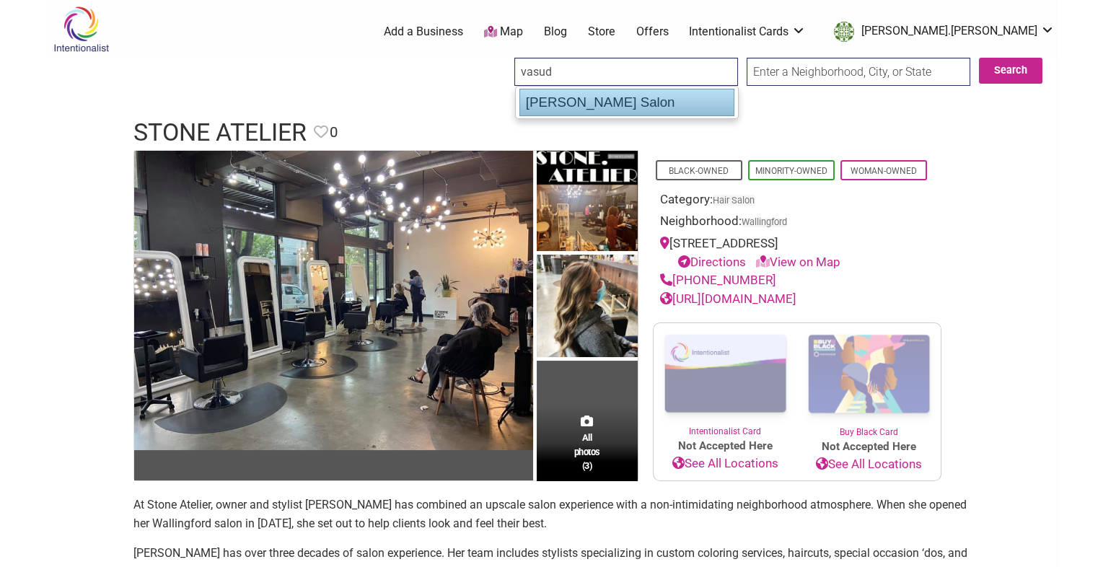
click at [606, 101] on div "Vasuda Salon" at bounding box center [626, 102] width 215 height 27
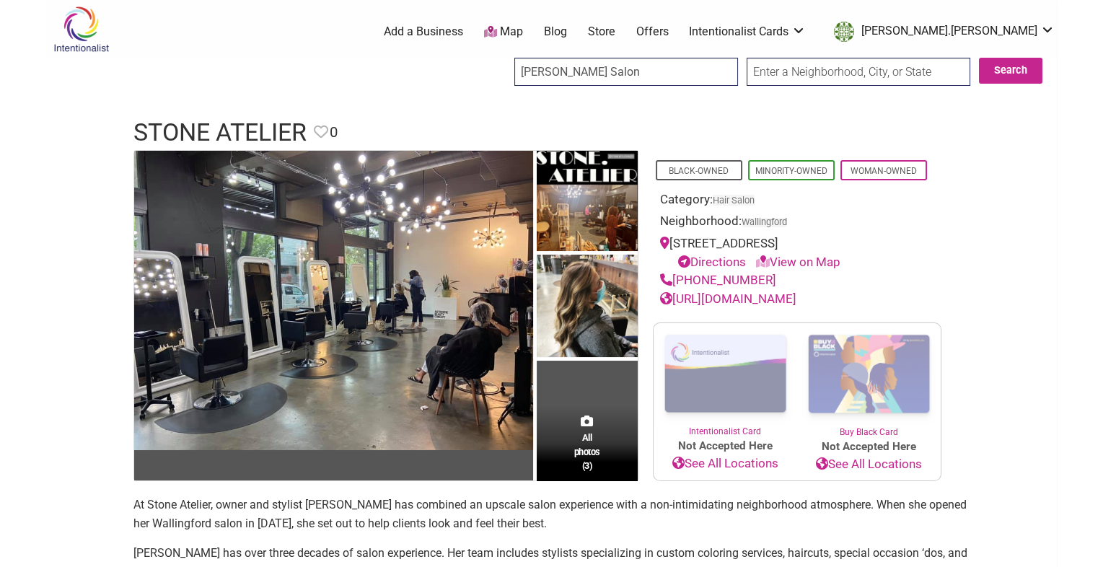
type input "Vasuda Salon"
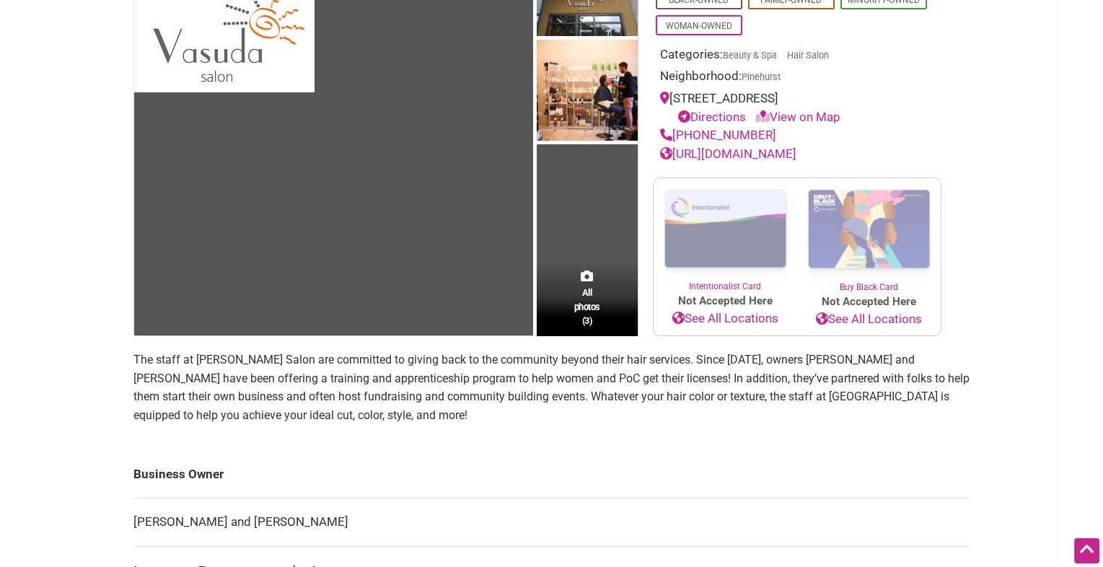
scroll to position [42, 0]
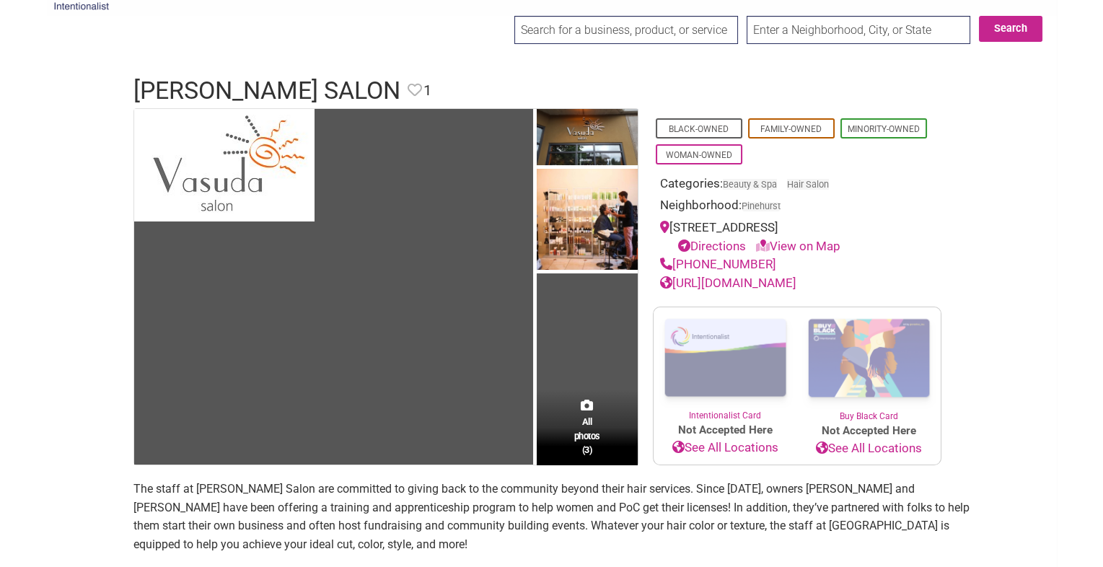
click at [699, 290] on link "http://www.vasudasalon.com/" at bounding box center [728, 282] width 136 height 14
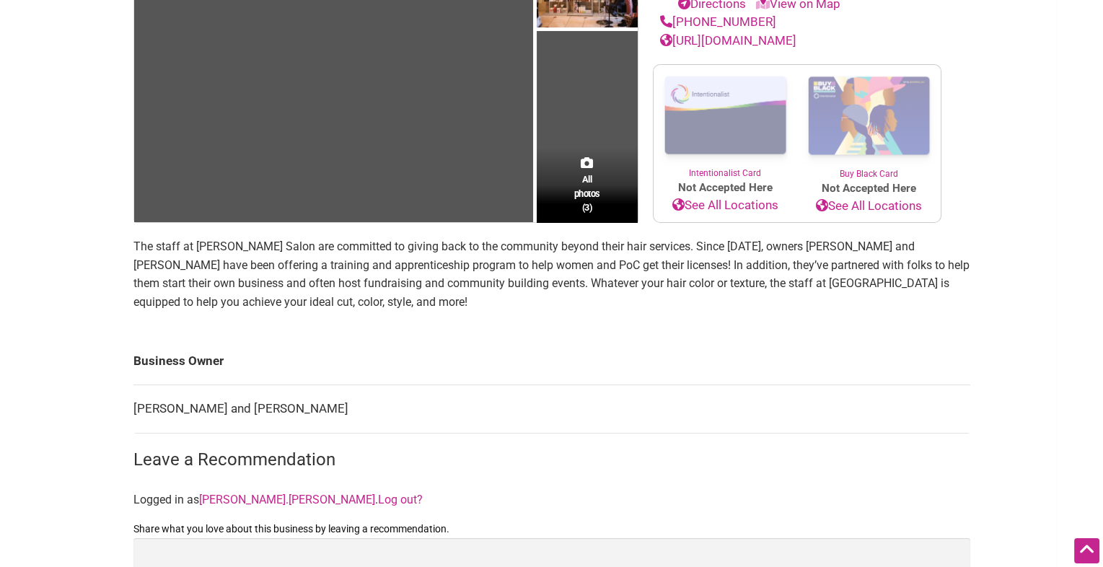
scroll to position [0, 0]
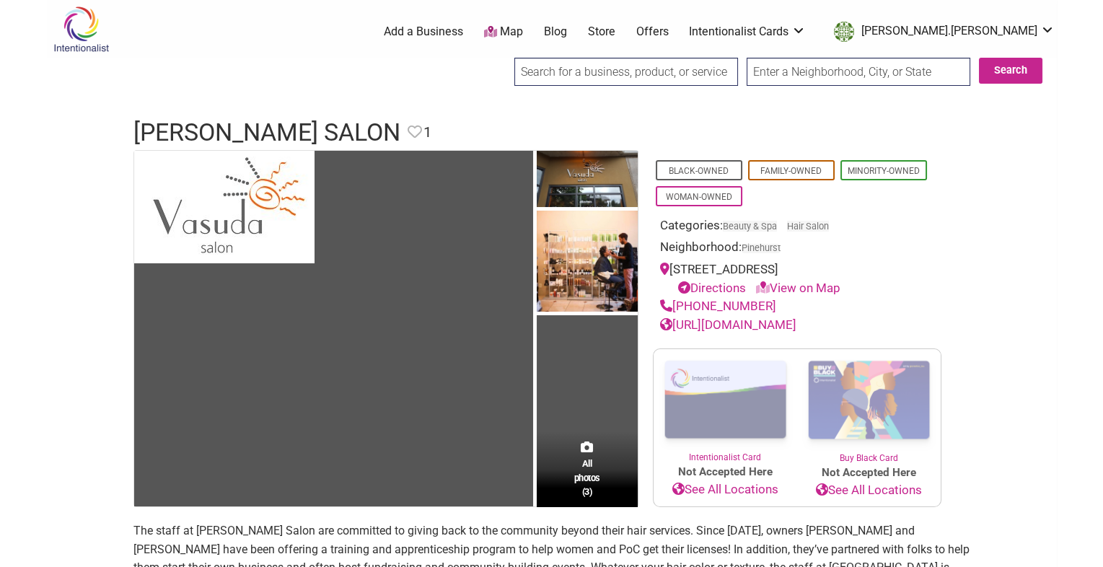
click at [541, 74] on input "search" at bounding box center [626, 72] width 224 height 28
type input "v"
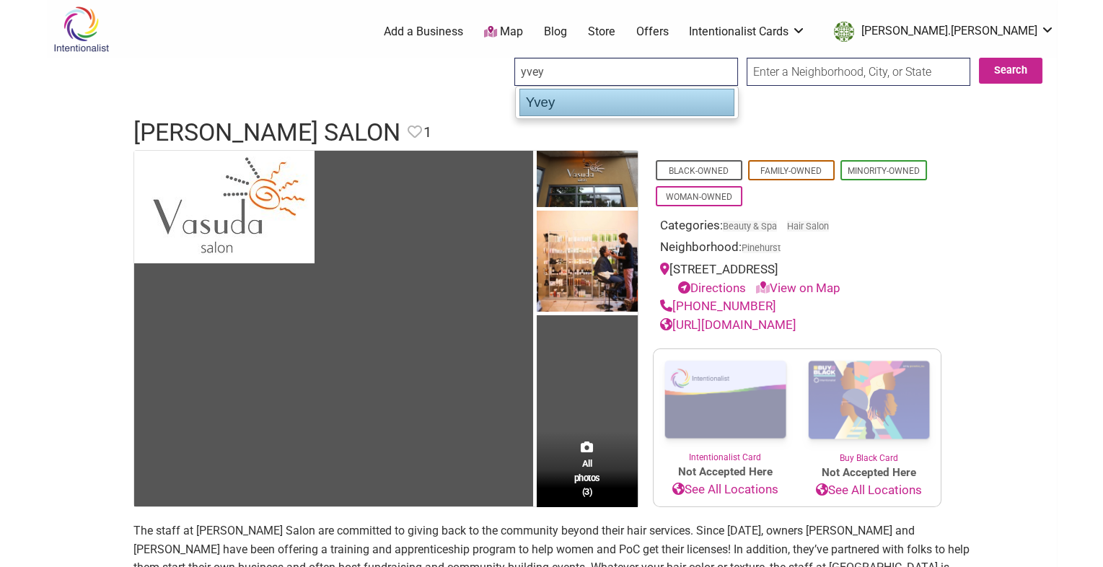
click at [560, 112] on div "Yvey" at bounding box center [626, 102] width 215 height 27
type input "Yvey"
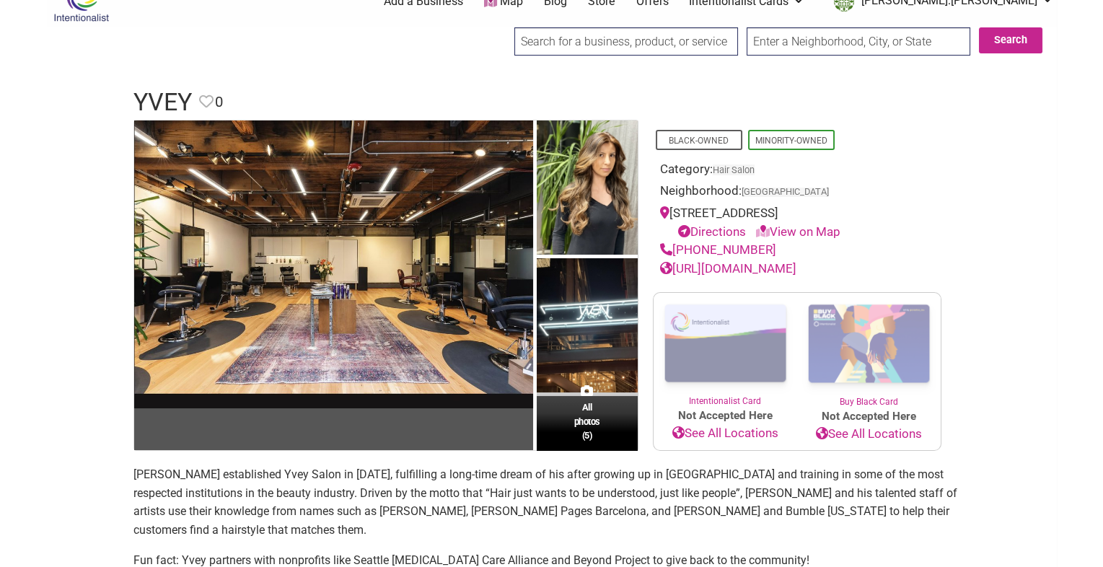
scroll to position [26, 0]
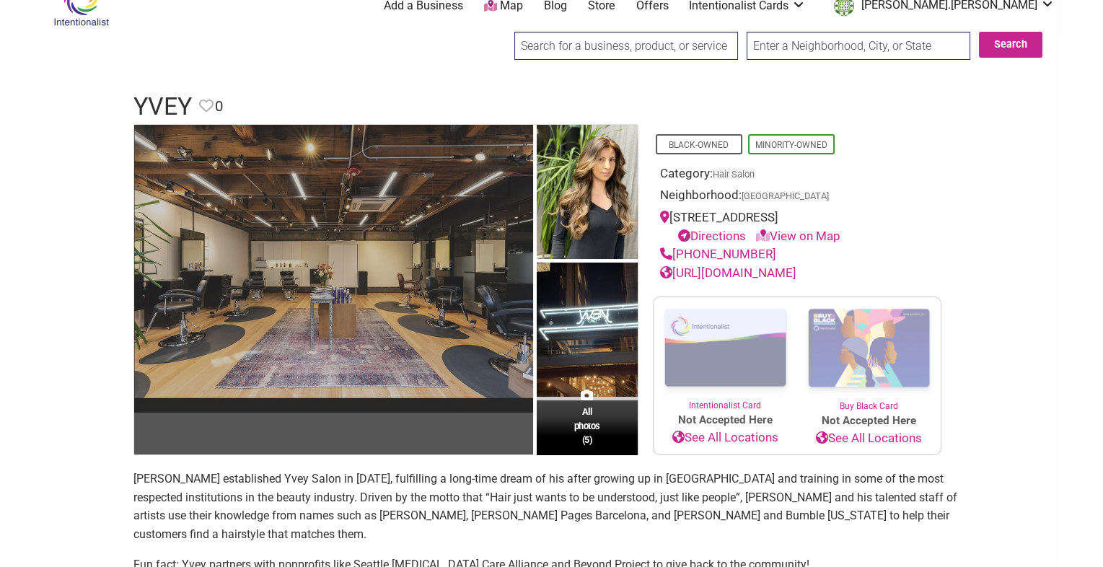
click at [436, 257] on img at bounding box center [333, 269] width 399 height 288
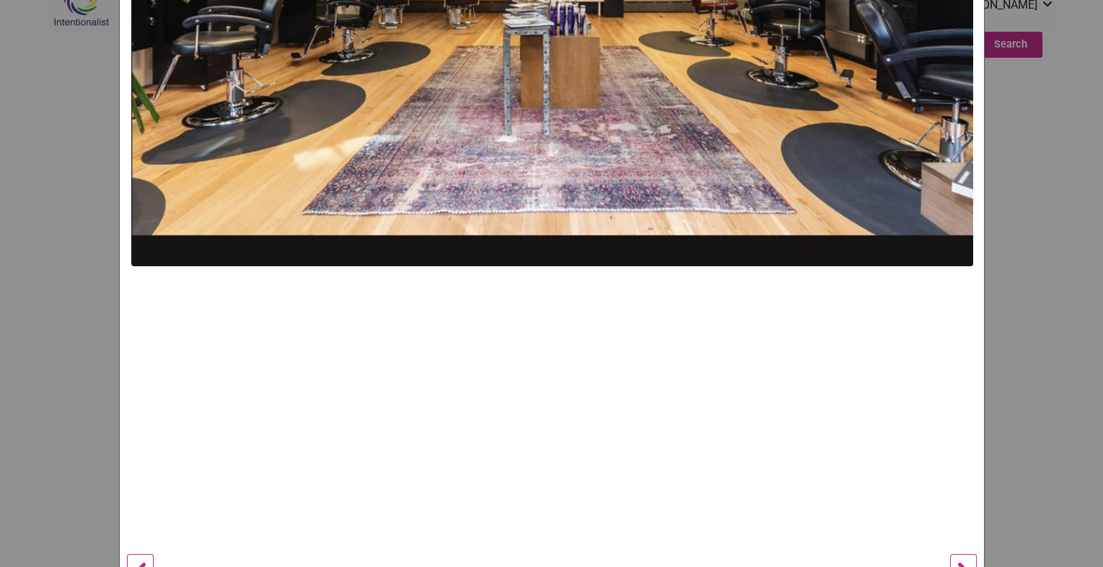
scroll to position [728, 0]
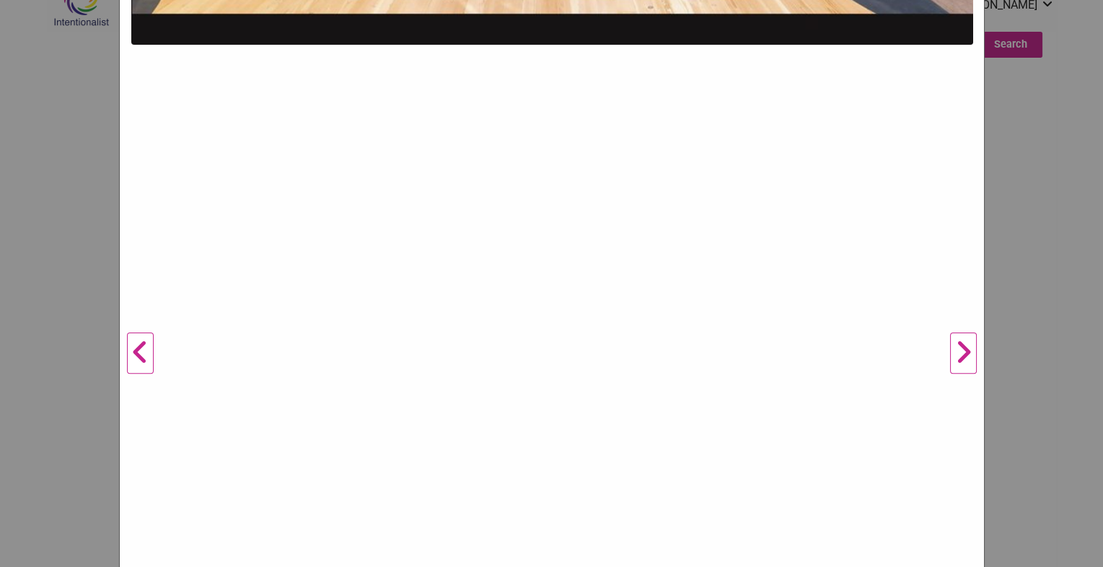
click at [963, 360] on button "Next" at bounding box center [963, 353] width 40 height 1833
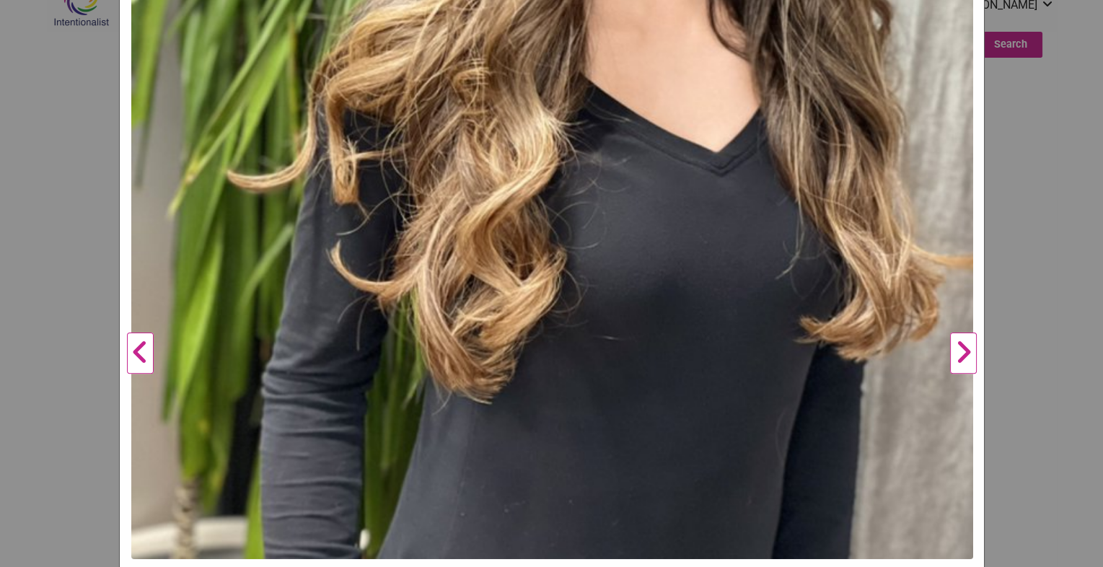
click at [963, 360] on button "Next" at bounding box center [963, 353] width 40 height 1833
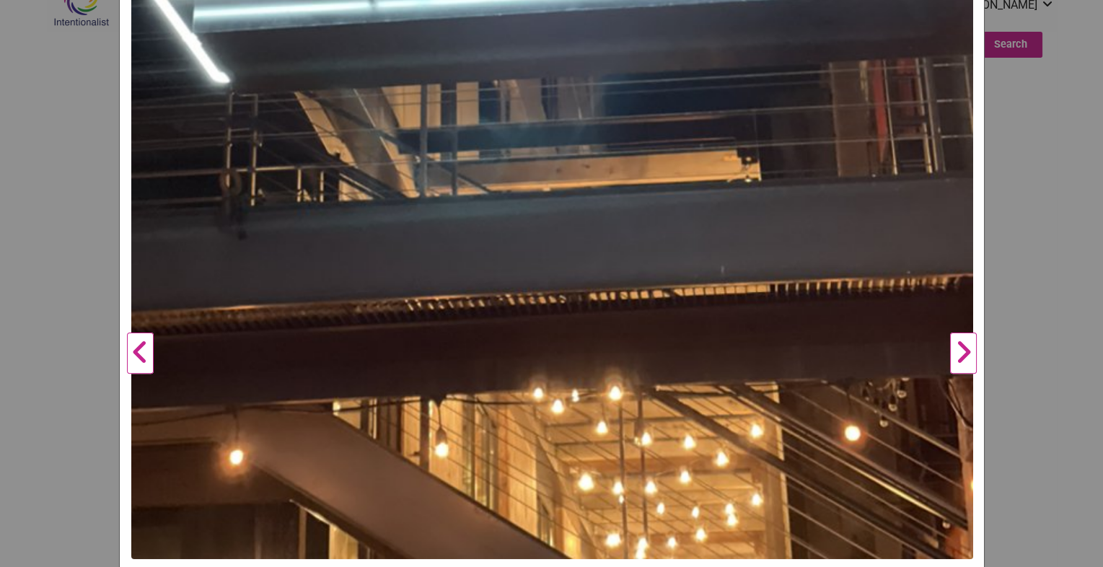
click at [963, 360] on button "Next" at bounding box center [963, 353] width 40 height 1833
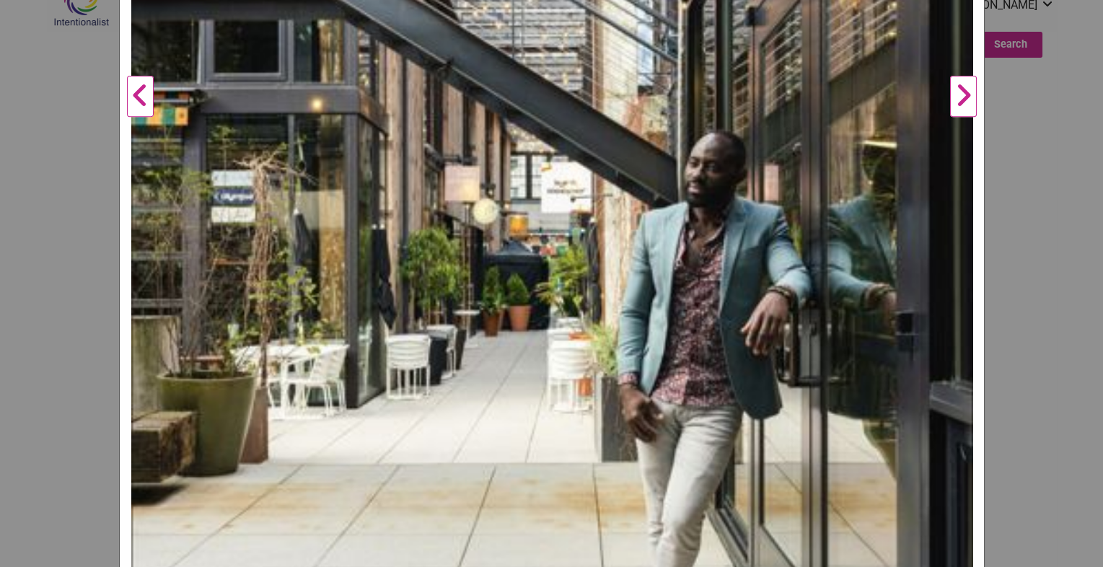
scroll to position [965, 0]
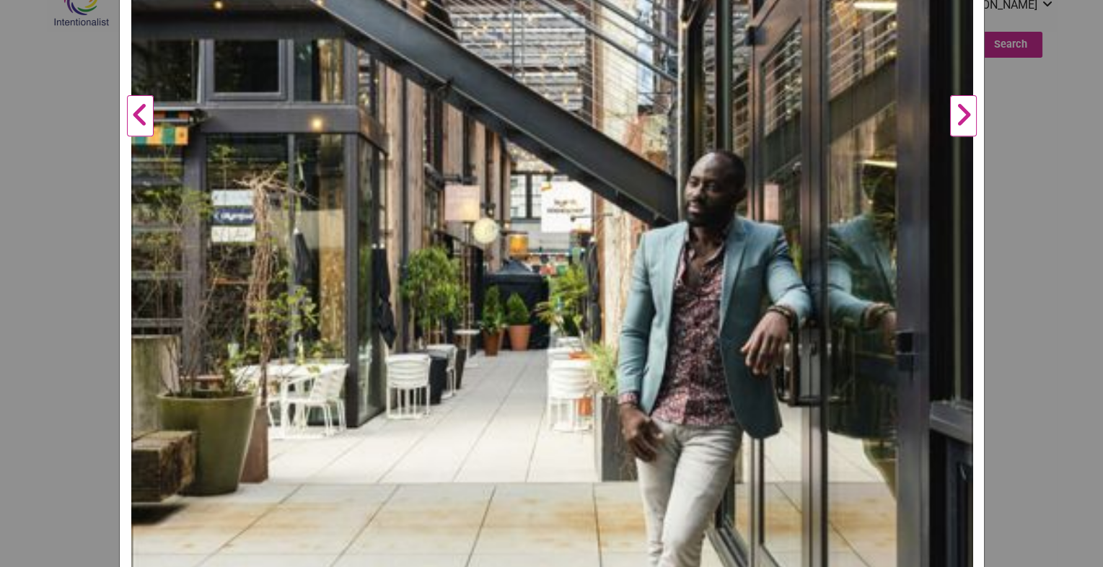
click at [964, 121] on button "Next" at bounding box center [963, 116] width 40 height 1833
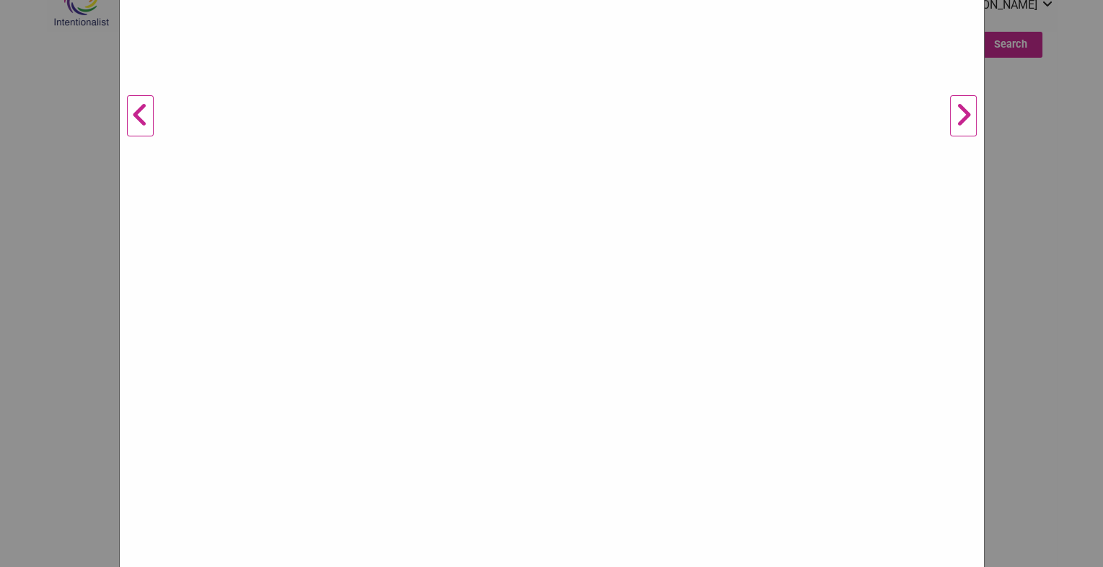
click at [1025, 164] on div "Yvey Previous Next 1 2 3 4 5 ×" at bounding box center [551, 283] width 1103 height 567
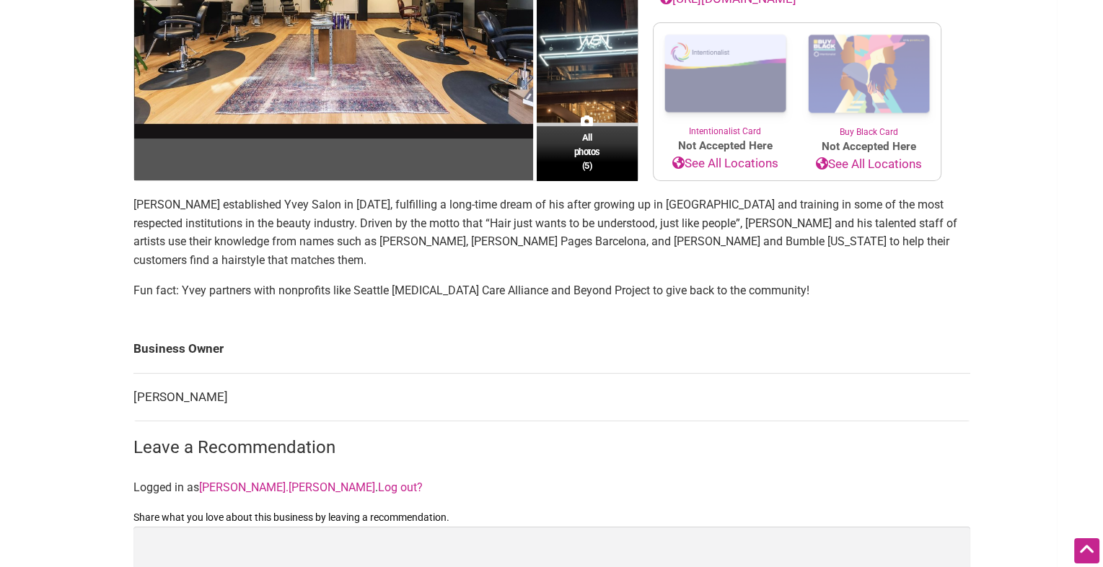
scroll to position [233, 0]
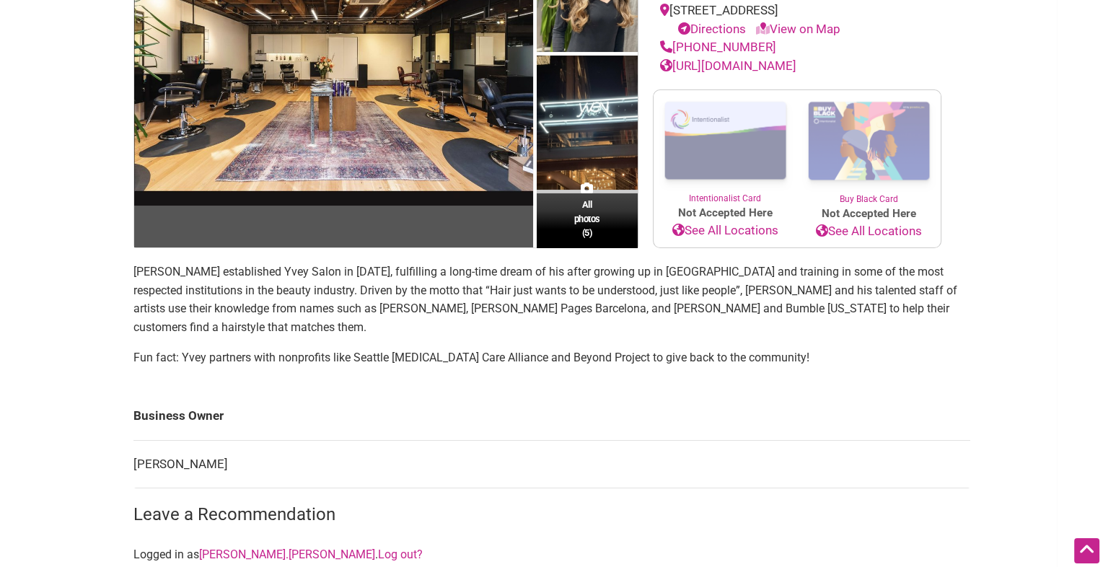
click at [780, 69] on link "https://www.yvey.com/" at bounding box center [728, 65] width 136 height 14
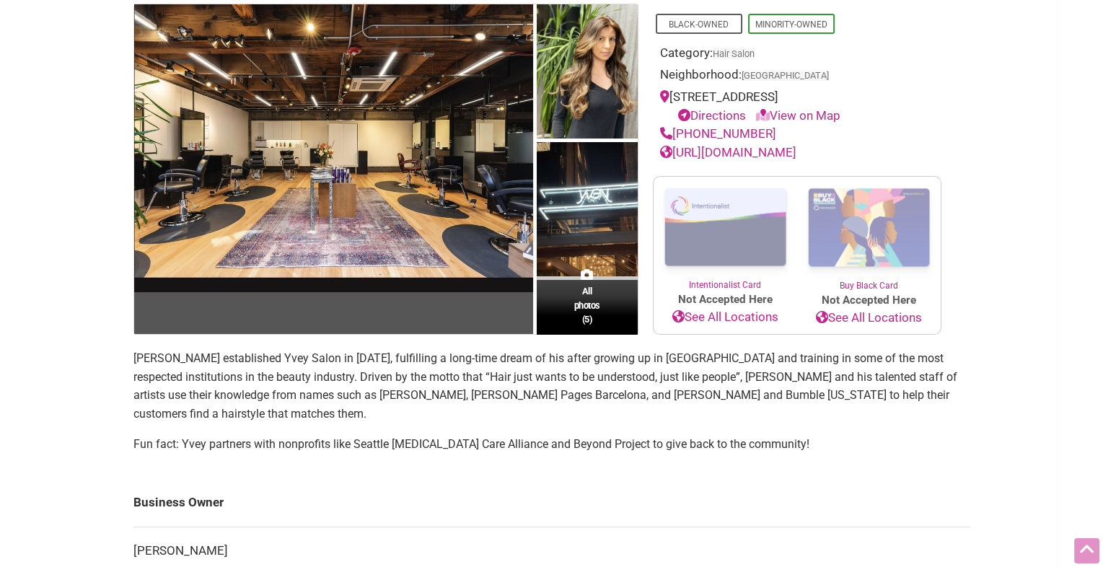
scroll to position [0, 0]
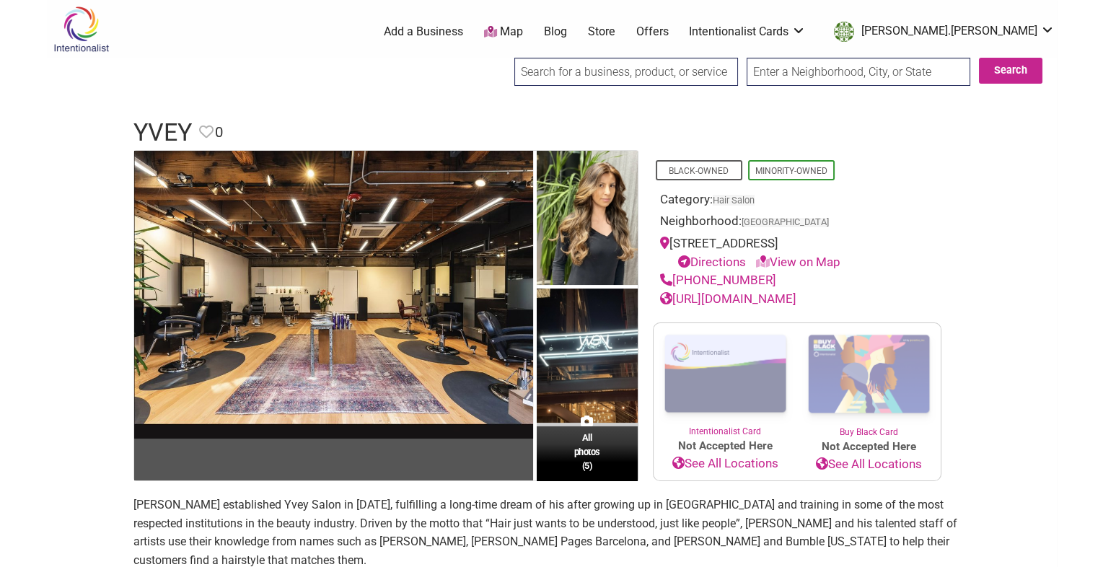
click at [556, 79] on input "search" at bounding box center [626, 72] width 224 height 28
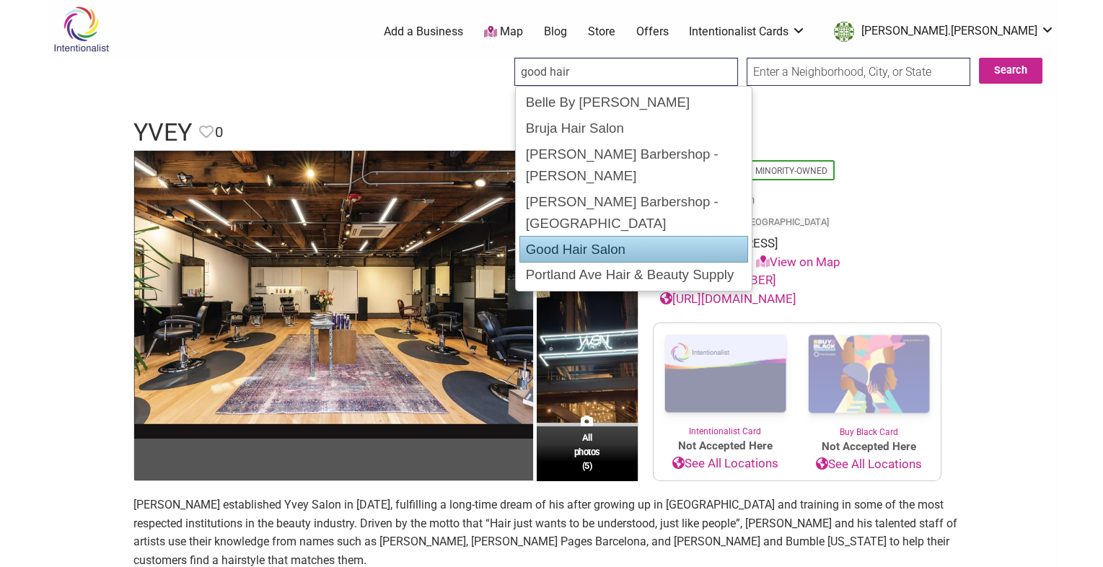
click at [588, 236] on div "Good Hair Salon" at bounding box center [633, 249] width 229 height 27
type input "Good Hair Salon"
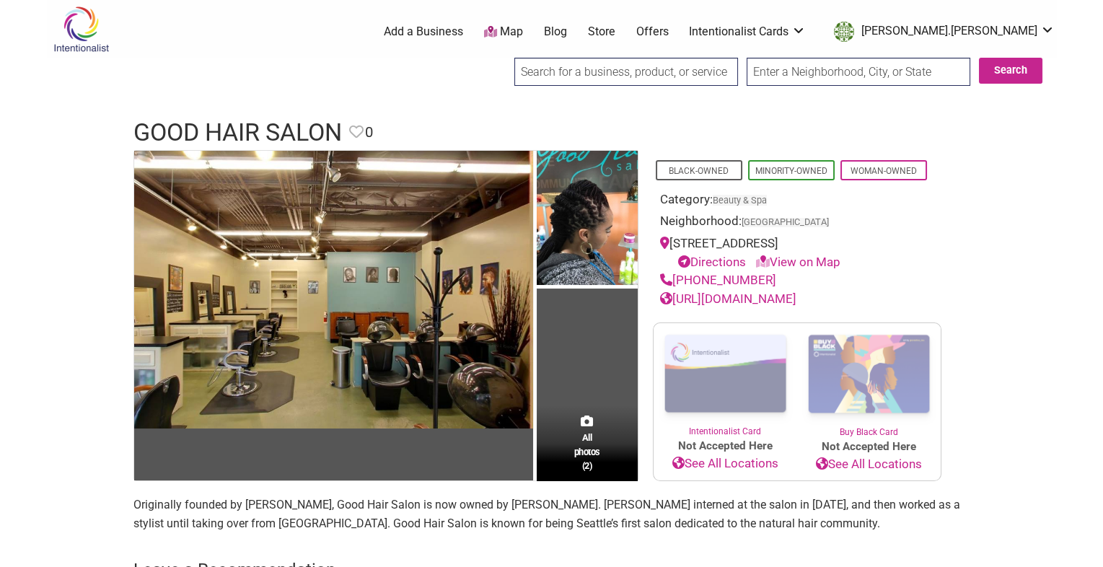
click at [718, 296] on link "[URL][DOMAIN_NAME]" at bounding box center [728, 298] width 136 height 14
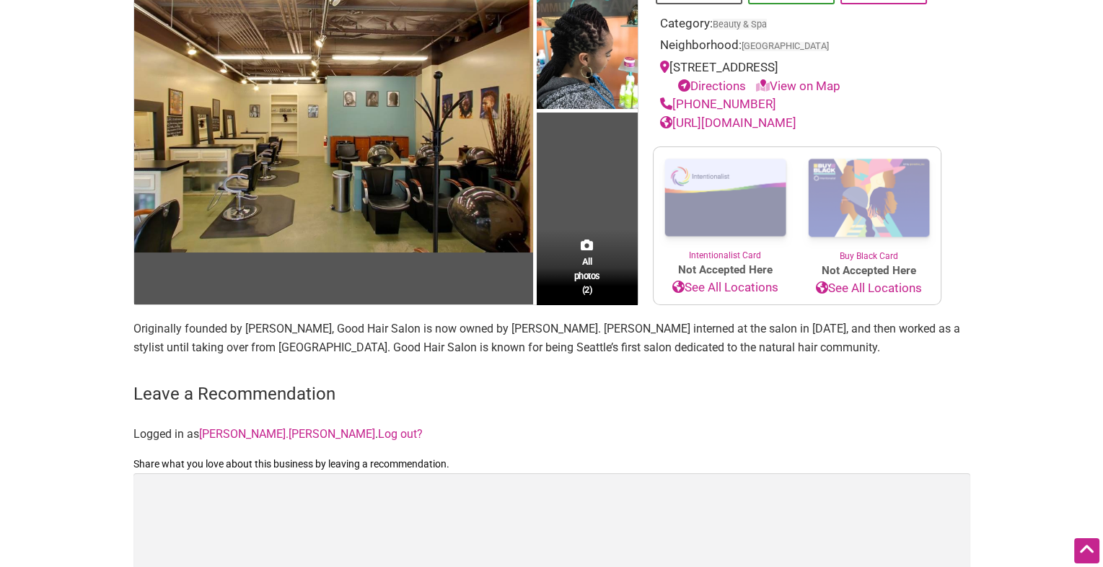
scroll to position [99, 0]
